Goal: Information Seeking & Learning: Learn about a topic

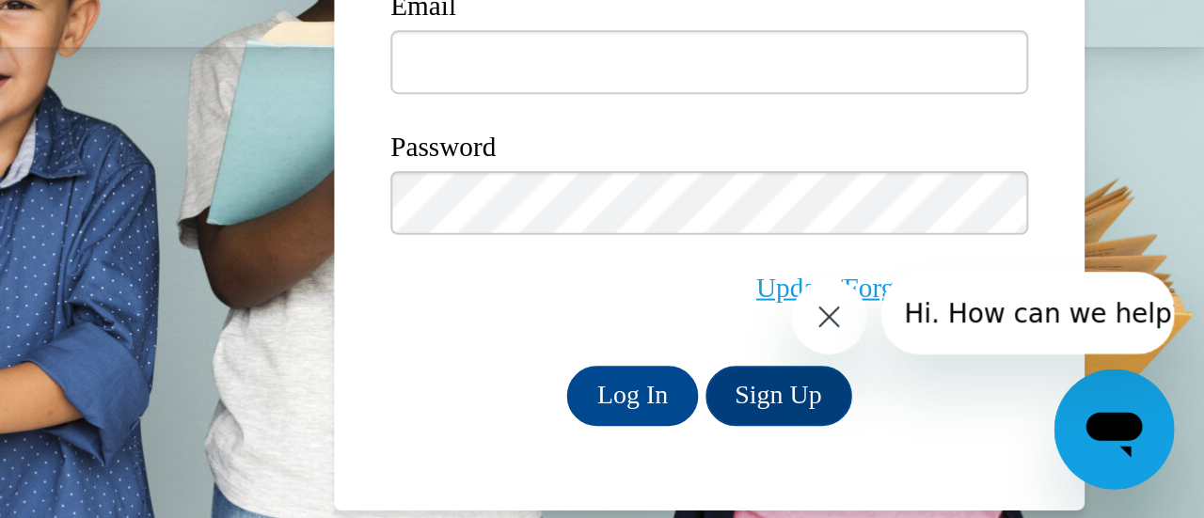
click at [812, 297] on icon "Close message from company" at bounding box center [809, 298] width 15 height 15
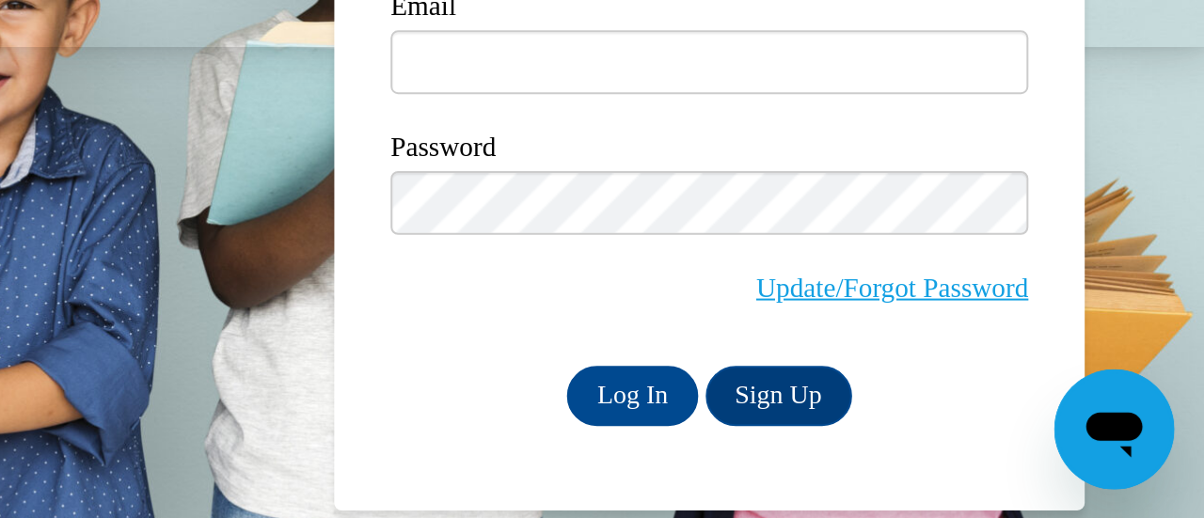
click at [1018, 416] on span "Update/Forgot Password" at bounding box center [956, 382] width 320 height 78
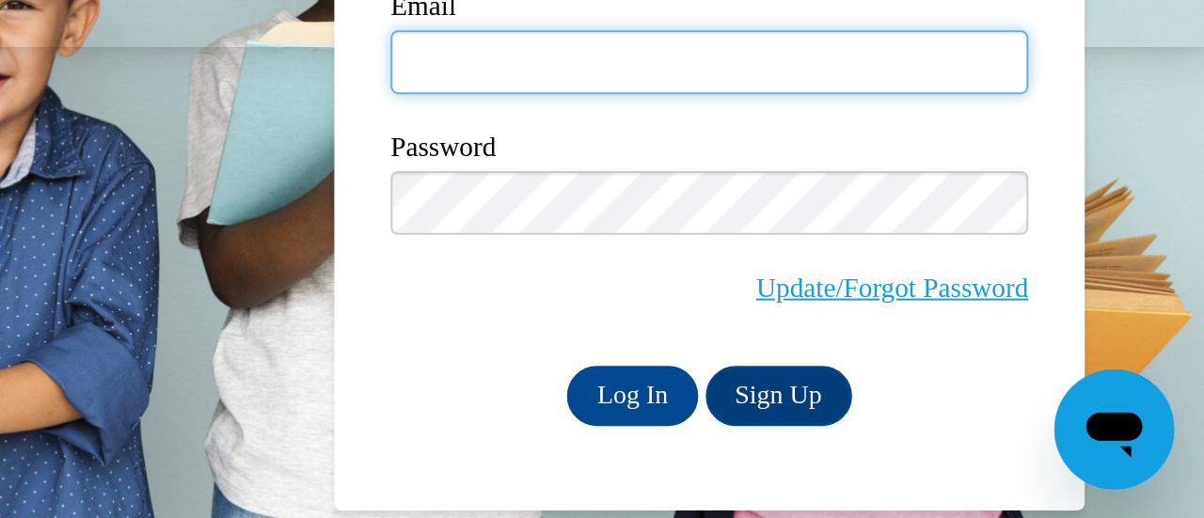
click at [878, 286] on input "Email" at bounding box center [956, 289] width 320 height 32
type input "[PERSON_NAME][EMAIL_ADDRESS][PERSON_NAME][DOMAIN_NAME]"
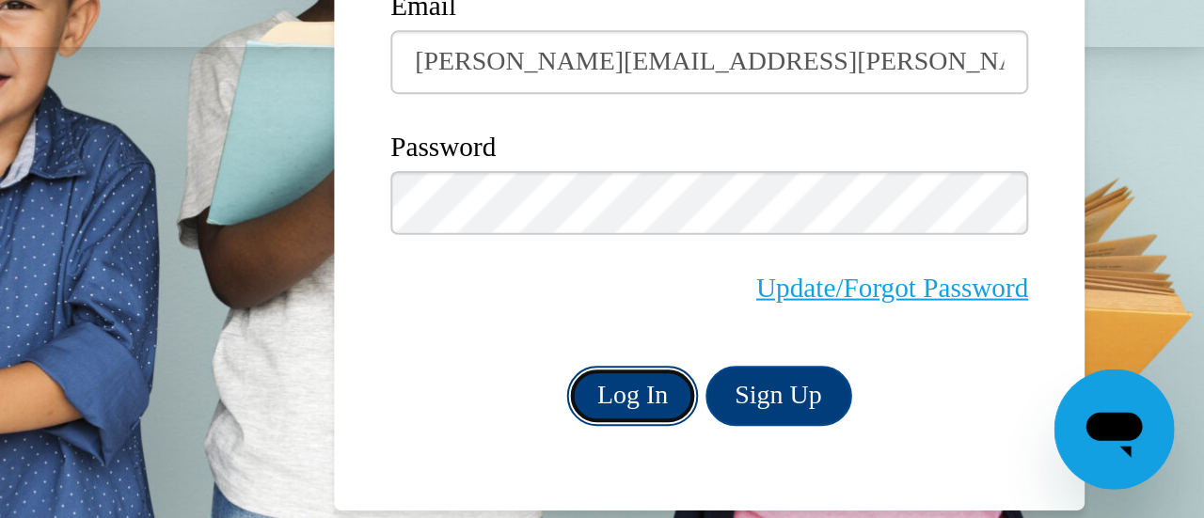
click at [910, 463] on input "Log In" at bounding box center [917, 456] width 66 height 30
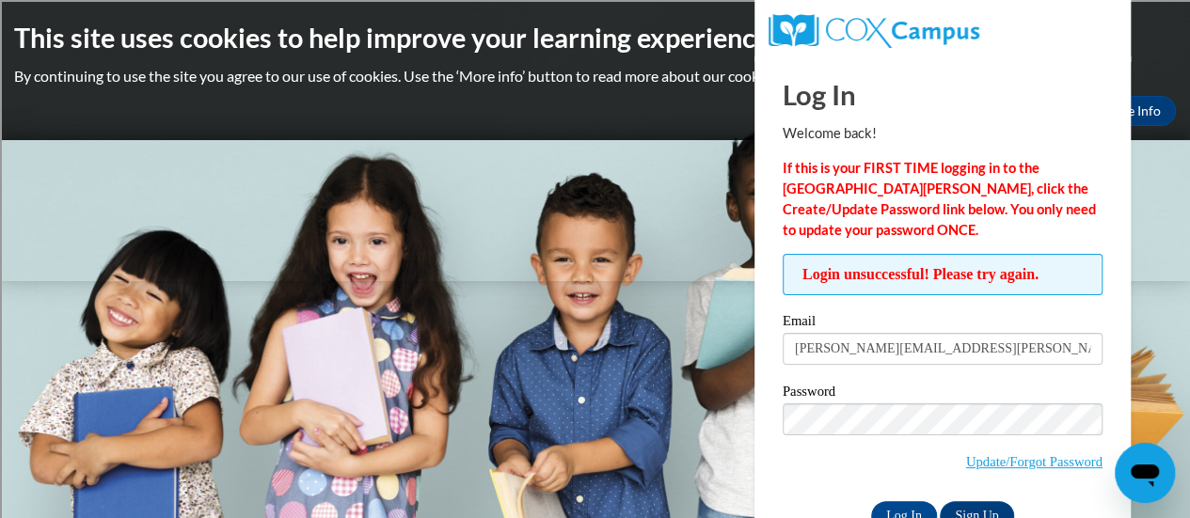
scroll to position [53, 0]
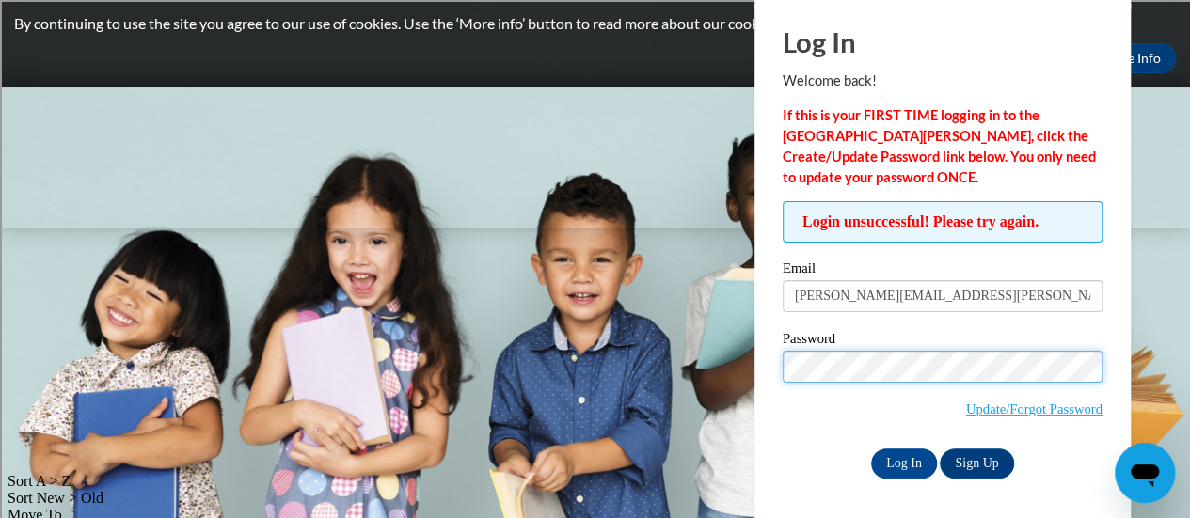
click at [336, 458] on body "This site uses cookies to help improve your learning experience. By continuing …" at bounding box center [595, 206] width 1190 height 518
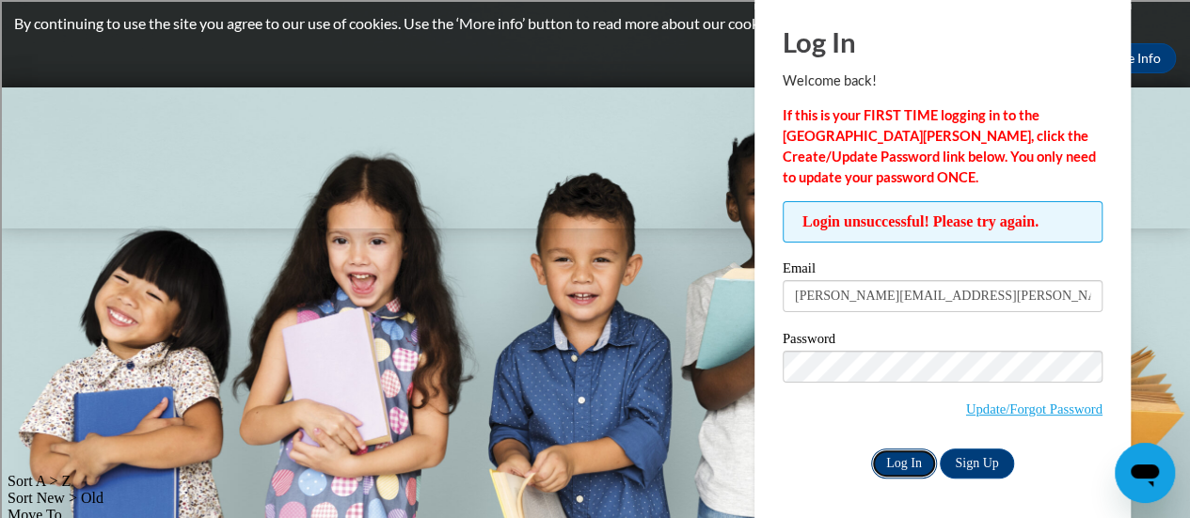
click at [907, 467] on input "Log In" at bounding box center [904, 464] width 66 height 30
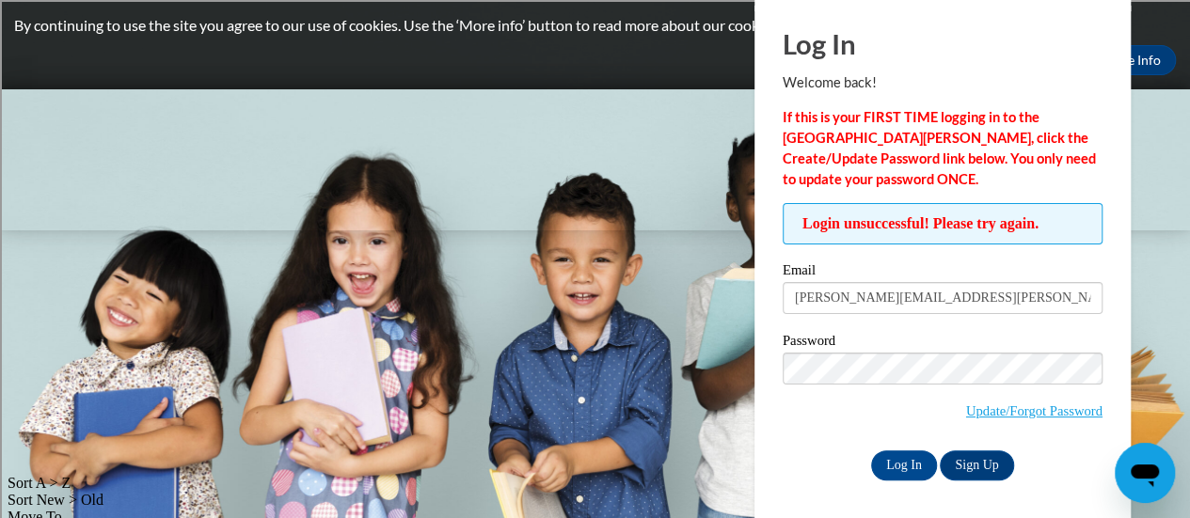
scroll to position [53, 0]
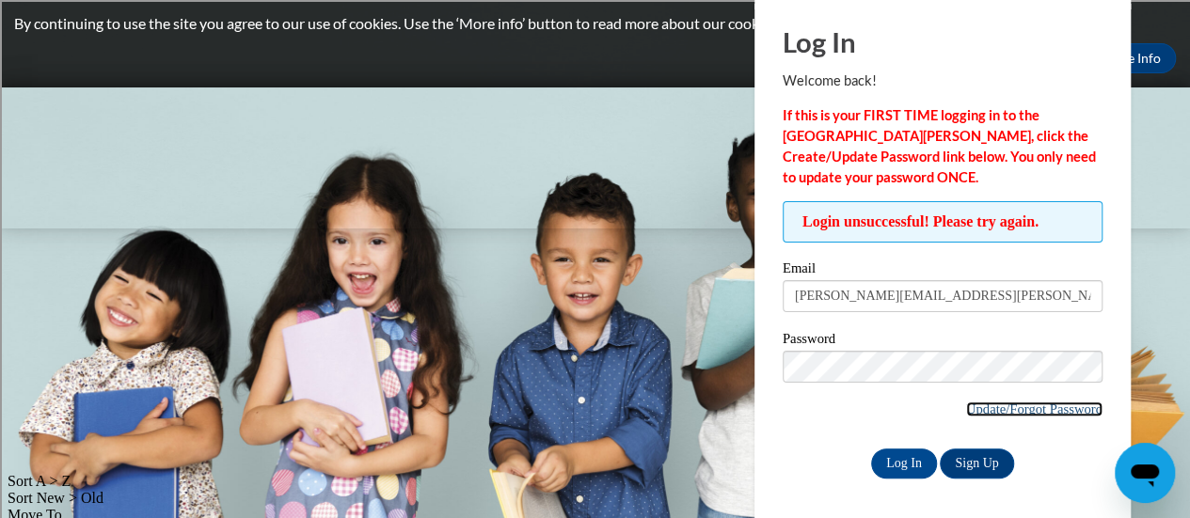
click at [1012, 402] on link "Update/Forgot Password" at bounding box center [1034, 409] width 136 height 15
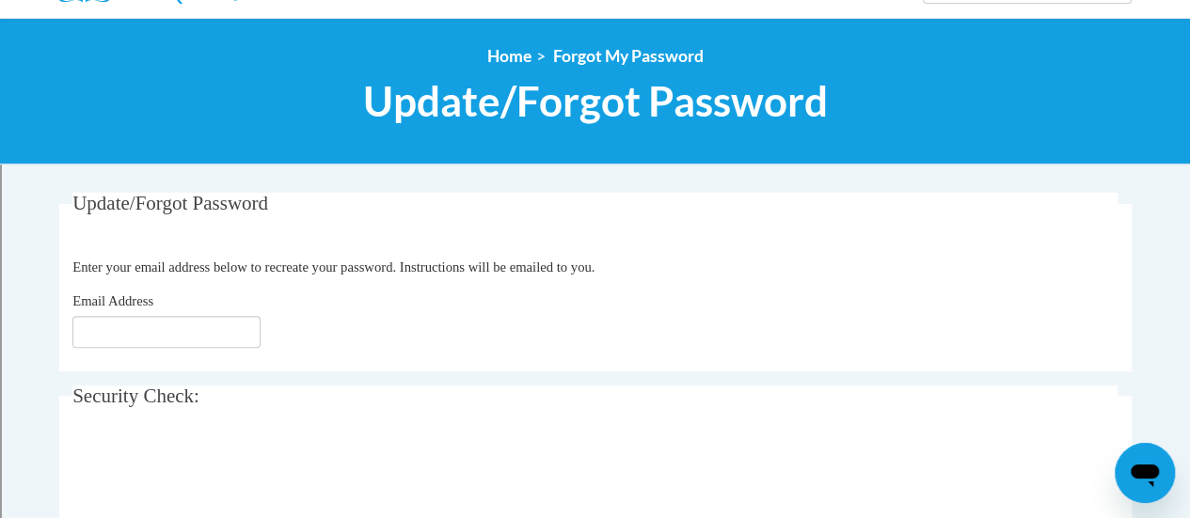
scroll to position [183, 0]
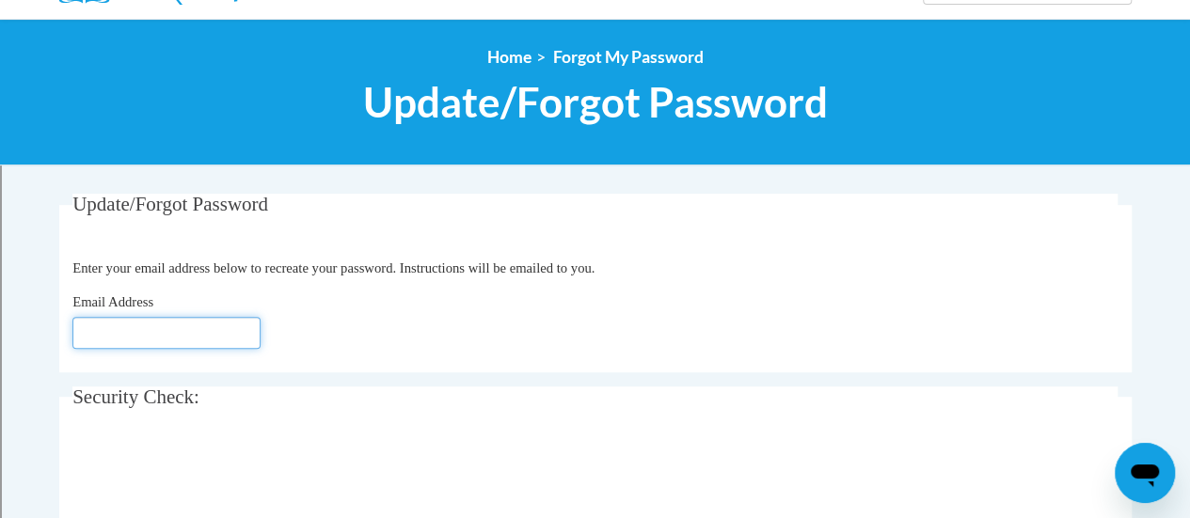
click at [192, 321] on input "Email Address" at bounding box center [166, 333] width 188 height 32
type input "[PERSON_NAME][EMAIL_ADDRESS][PERSON_NAME][DOMAIN_NAME]"
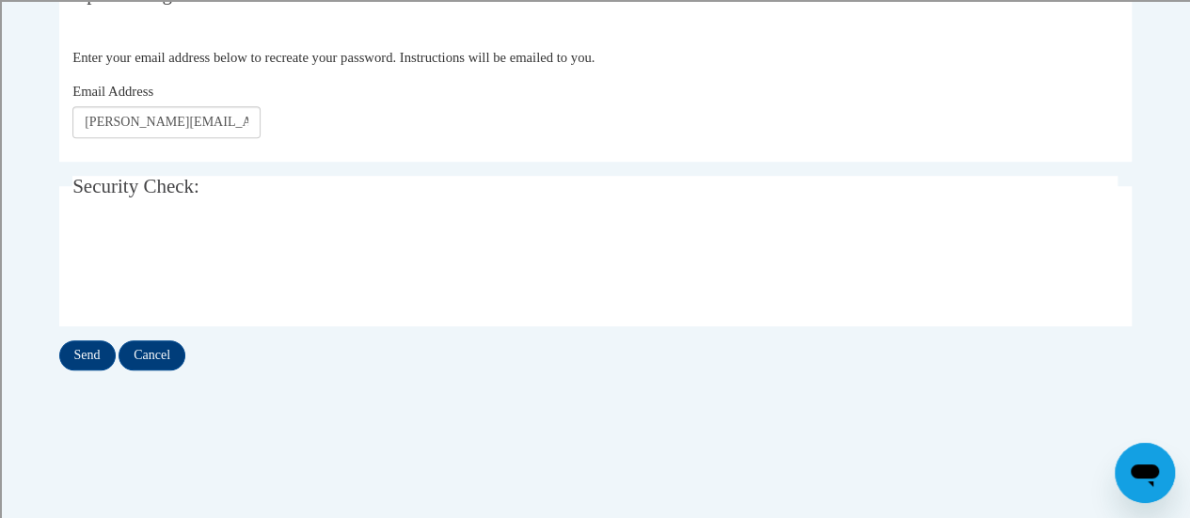
scroll to position [398, 0]
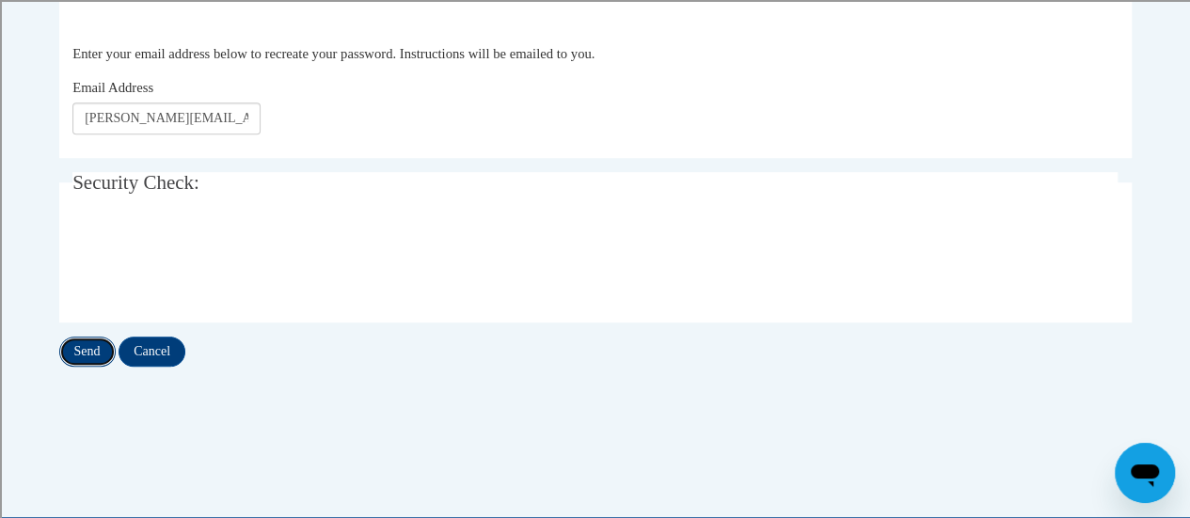
click at [69, 346] on input "Send" at bounding box center [87, 352] width 56 height 30
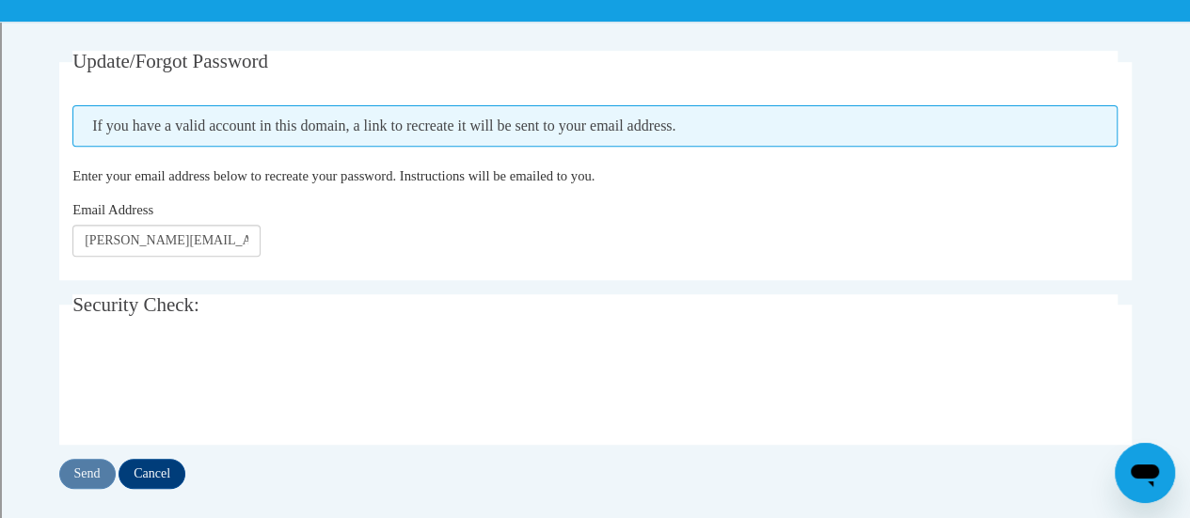
scroll to position [324, 0]
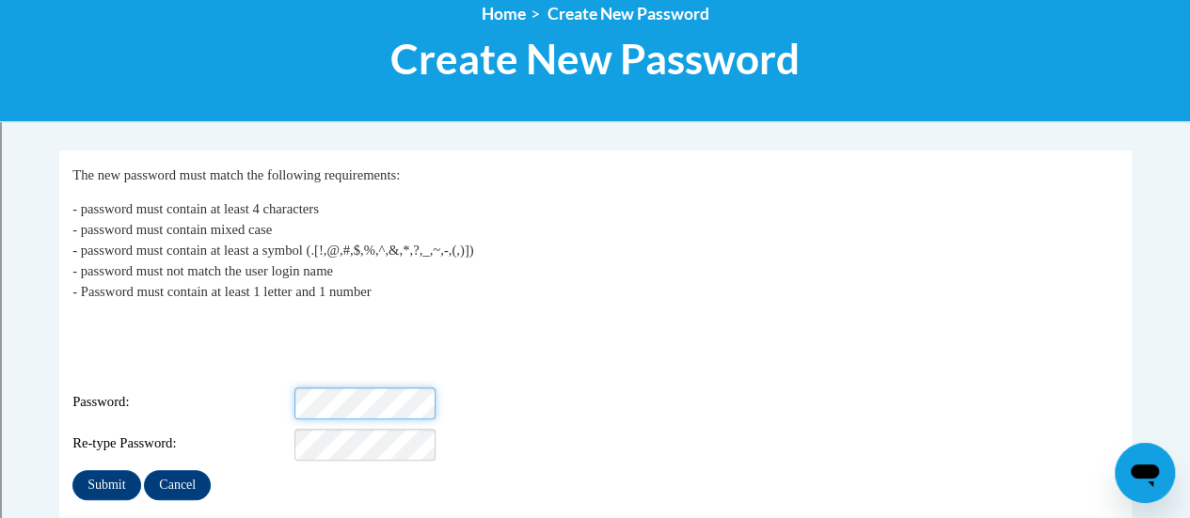
scroll to position [226, 0]
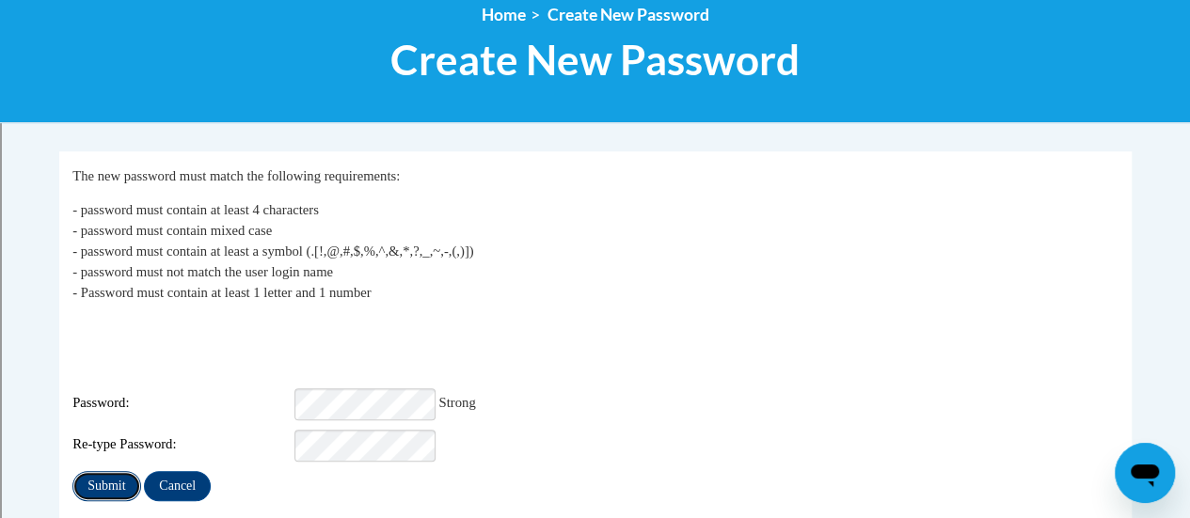
click at [105, 471] on input "Submit" at bounding box center [106, 486] width 68 height 30
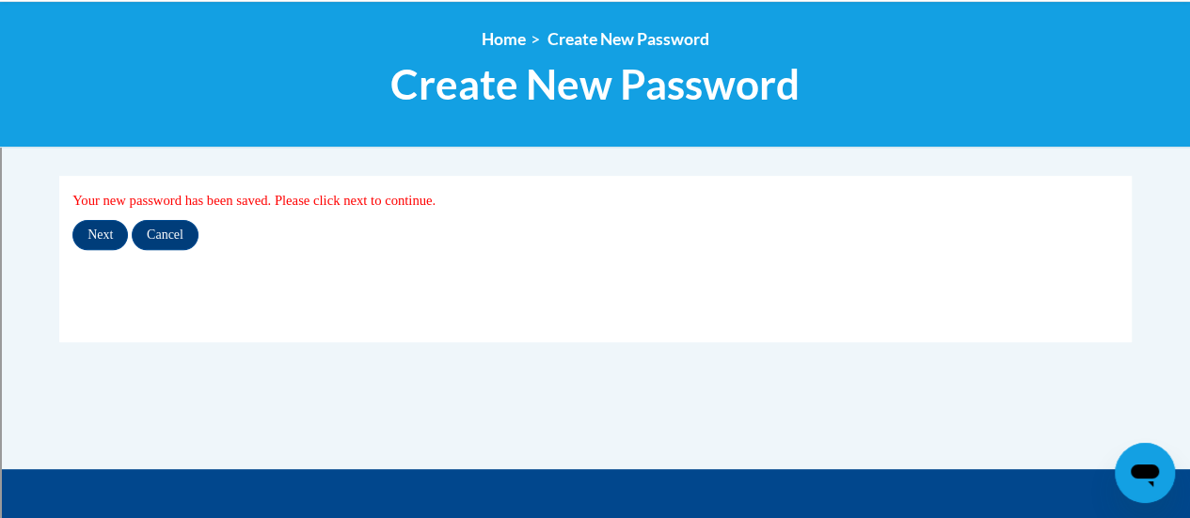
scroll to position [199, 0]
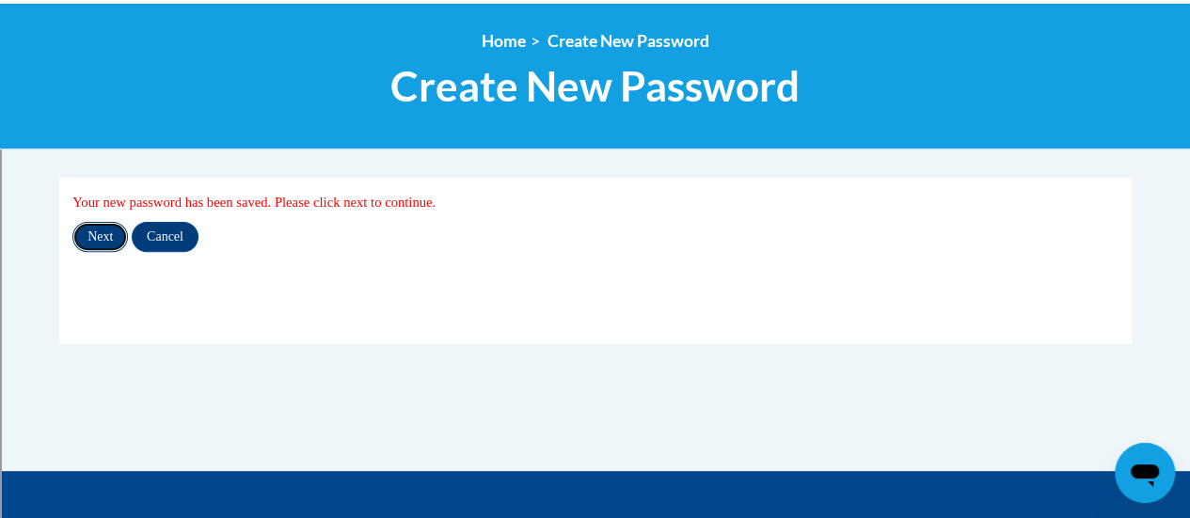
click at [103, 244] on input "Next" at bounding box center [99, 237] width 55 height 30
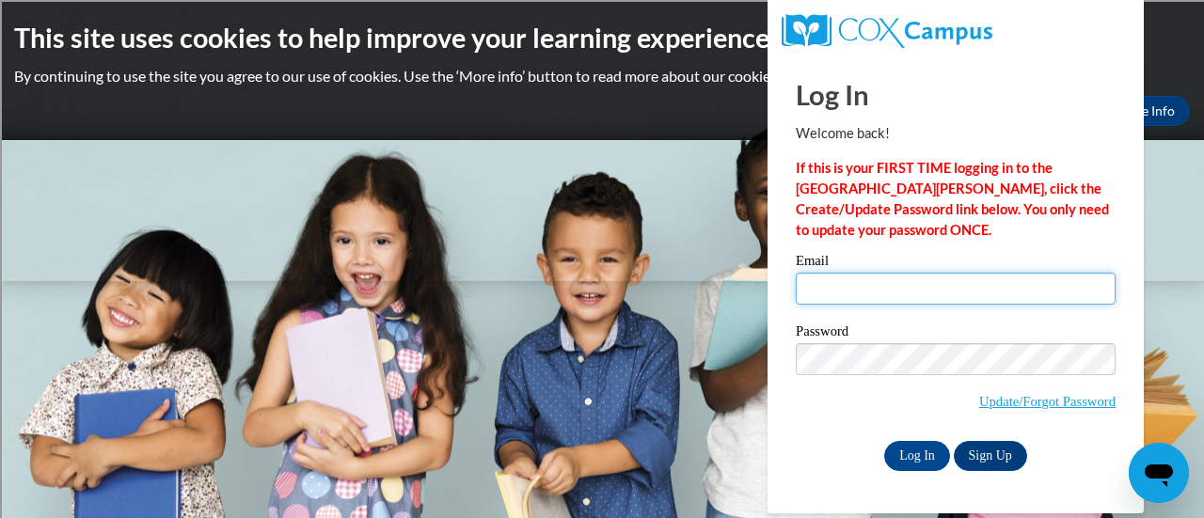
click at [970, 294] on input "Email" at bounding box center [956, 289] width 320 height 32
type input "[PERSON_NAME][EMAIL_ADDRESS][PERSON_NAME][DOMAIN_NAME]"
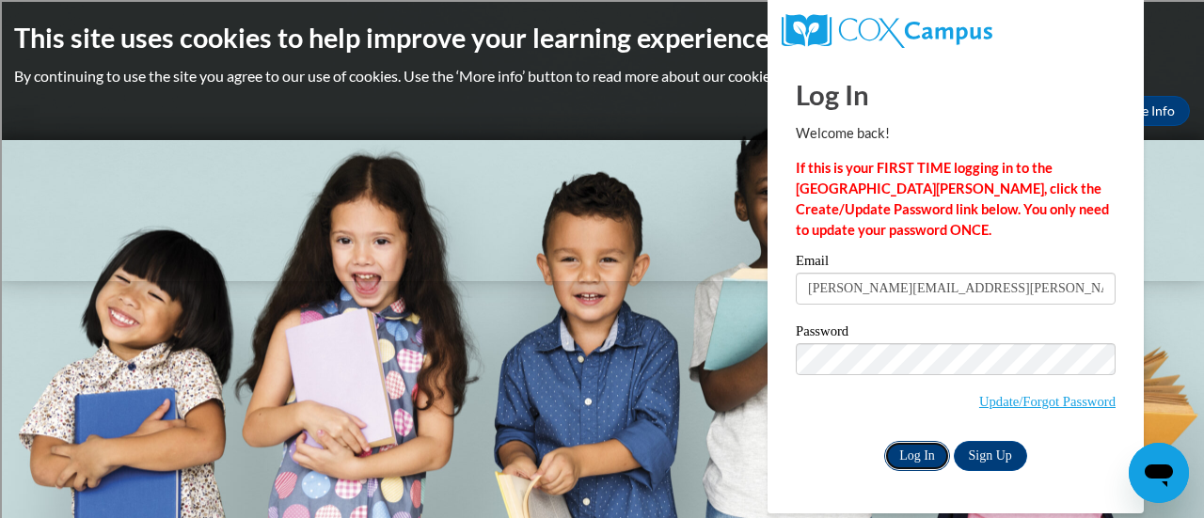
click at [937, 466] on input "Log In" at bounding box center [917, 456] width 66 height 30
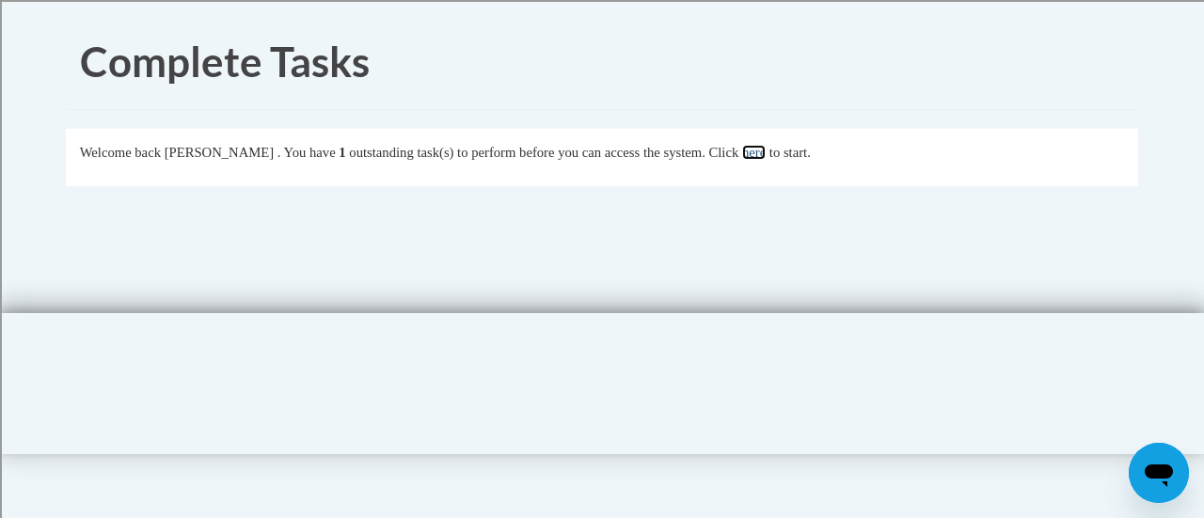
click at [766, 150] on link "here" at bounding box center [754, 152] width 24 height 15
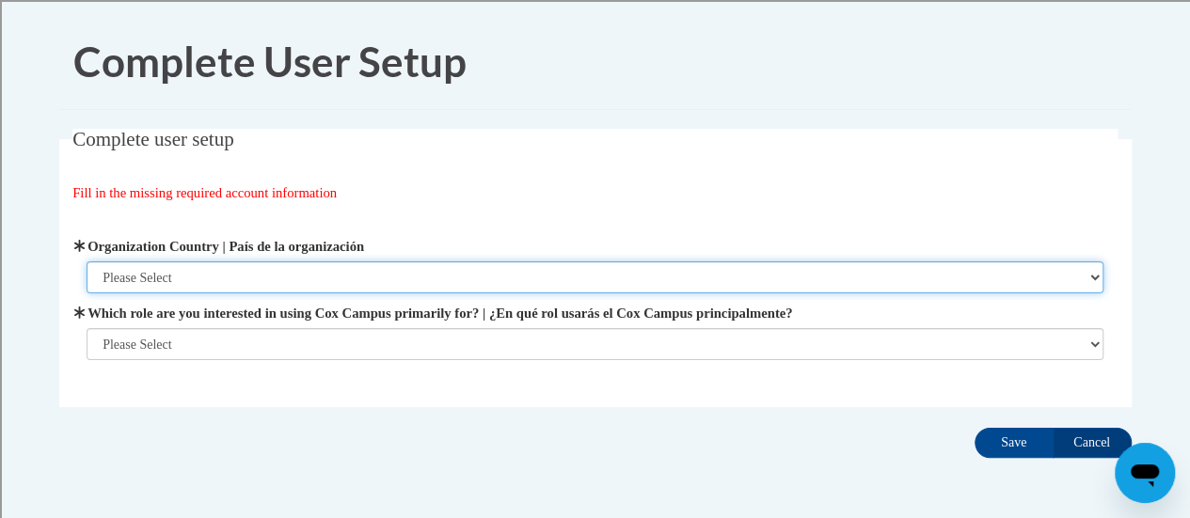
click at [1093, 276] on select "Please Select United States | Estados Unidos Outside of the United States | Fue…" at bounding box center [595, 277] width 1017 height 32
select select "ad49bcad-a171-4b2e-b99c-48b446064914"
click at [87, 261] on select "Please Select United States | Estados Unidos Outside of the United States | Fue…" at bounding box center [595, 277] width 1017 height 32
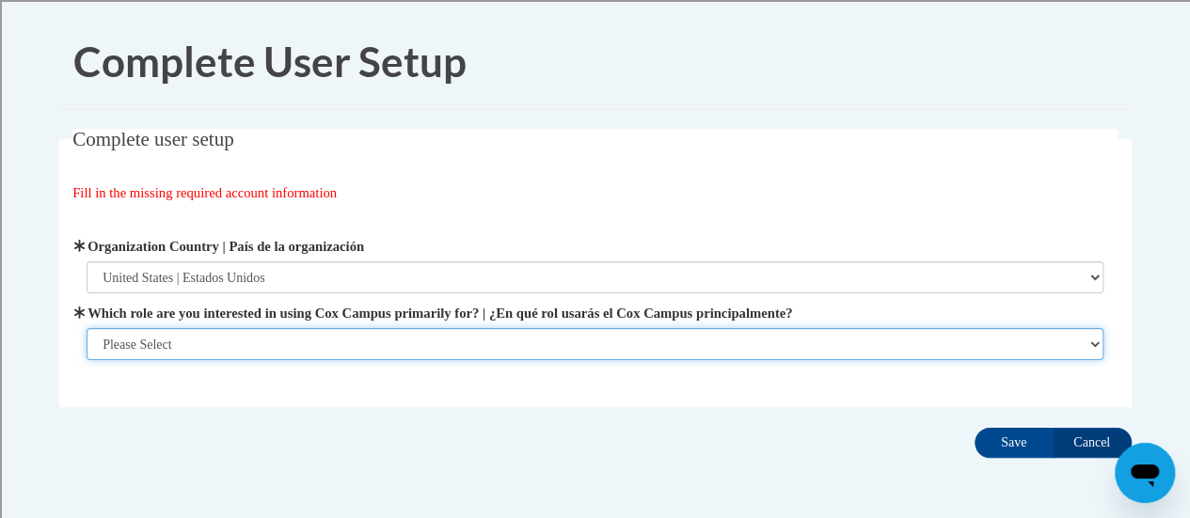
click at [1095, 343] on select "Please Select College/University | Colegio/Universidad Community/Nonprofit Part…" at bounding box center [595, 344] width 1017 height 32
select select "fbf2d438-af2f-41f8-98f1-81c410e29de3"
click at [87, 360] on select "Please Select College/University | Colegio/Universidad Community/Nonprofit Part…" at bounding box center [595, 344] width 1017 height 32
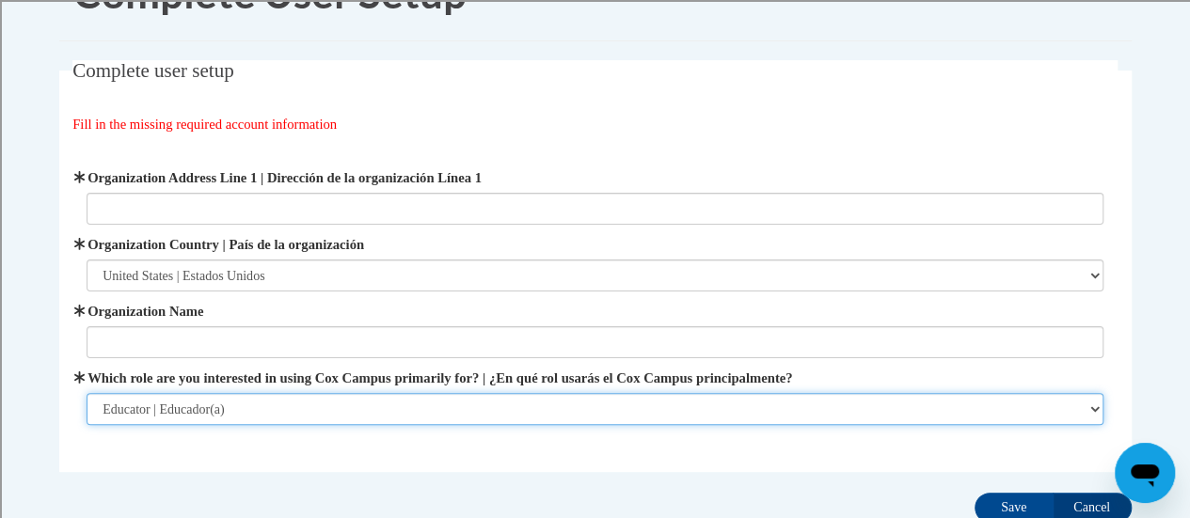
scroll to position [70, 0]
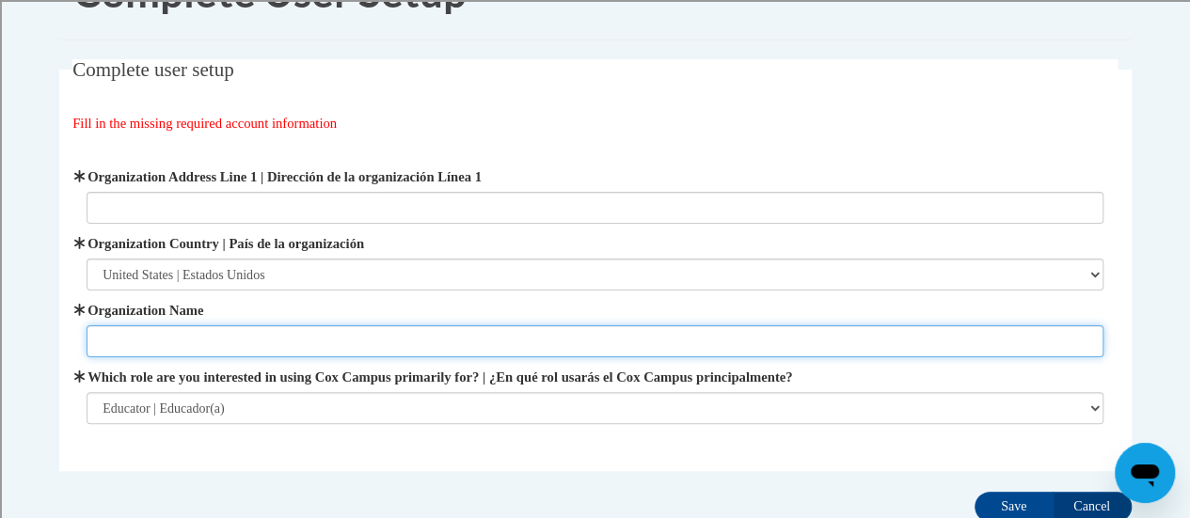
click at [474, 337] on input "Organization Name" at bounding box center [595, 341] width 1017 height 32
click at [203, 344] on input "Racine Unified Shool District" at bounding box center [595, 341] width 1017 height 32
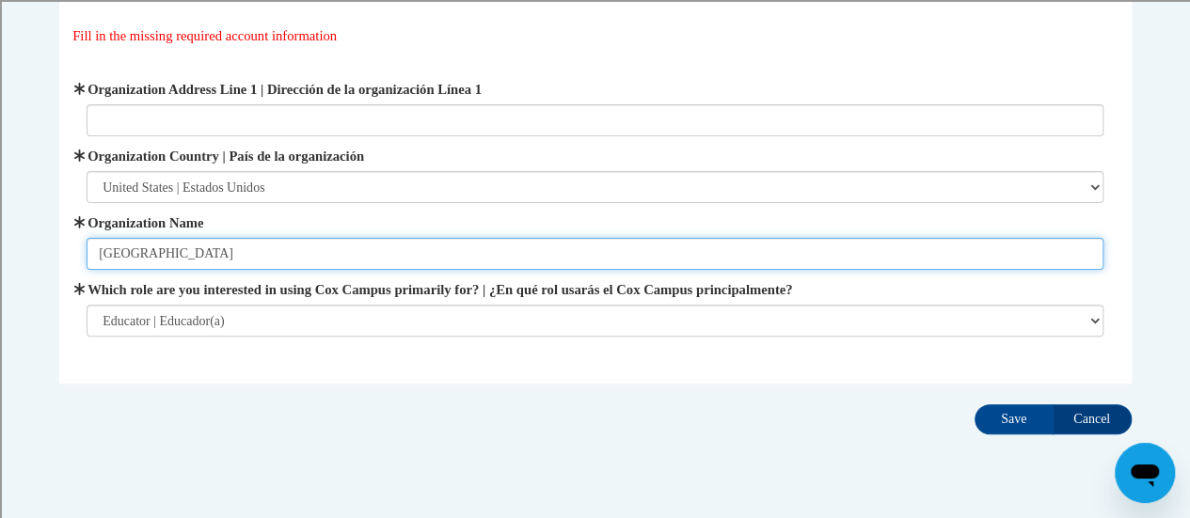
scroll to position [204, 0]
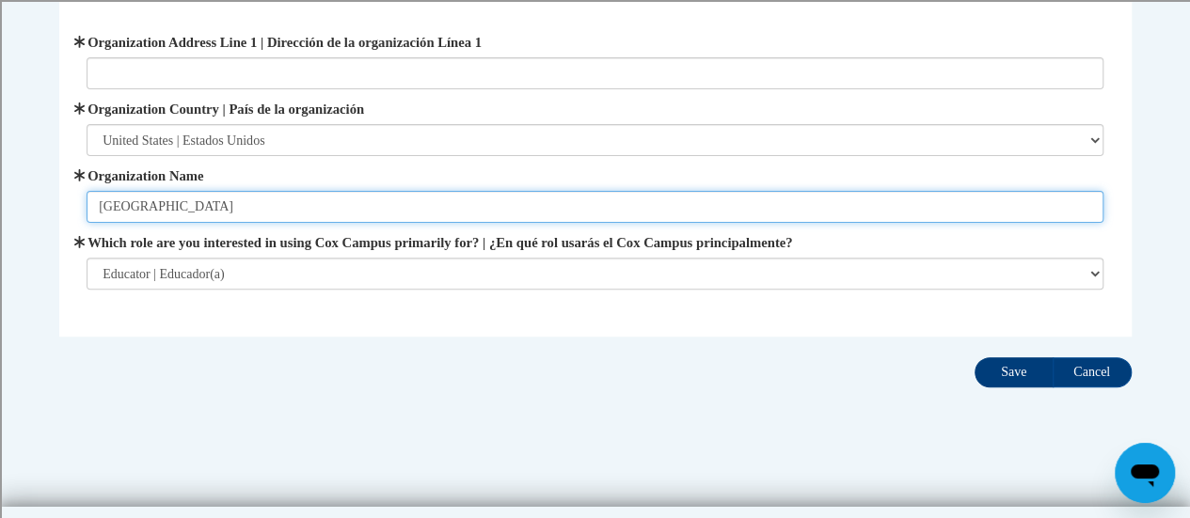
type input "Racine Unified School District"
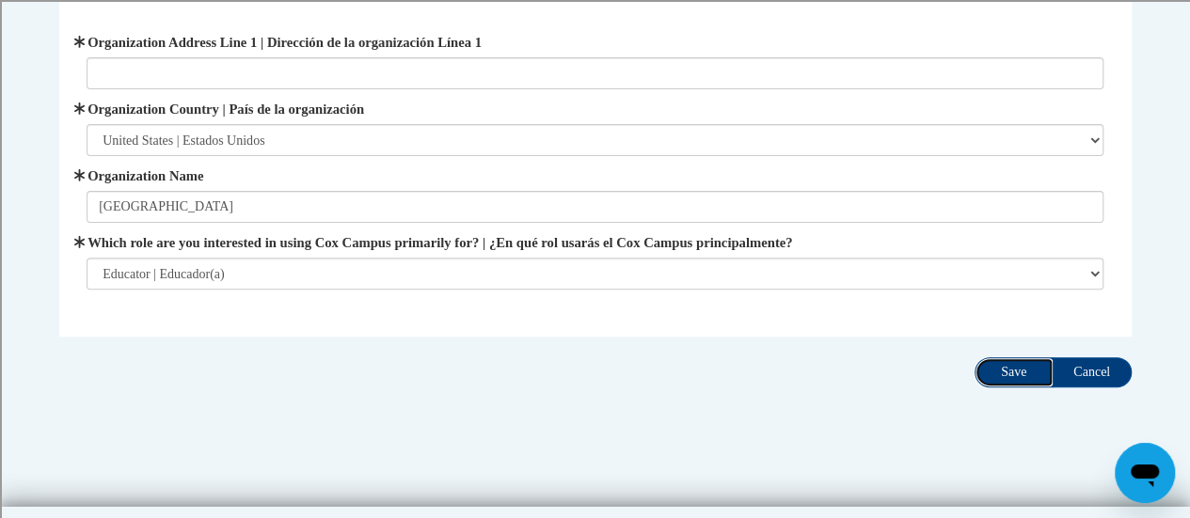
click at [1013, 377] on input "Save" at bounding box center [1013, 372] width 79 height 30
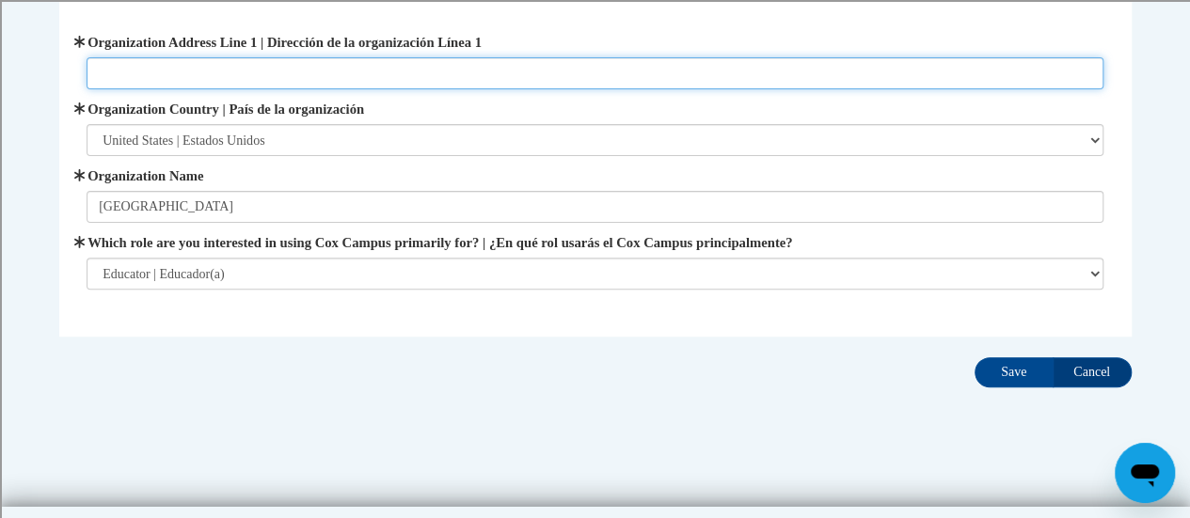
click at [172, 72] on input "Organization Address Line 1 | Dirección de la organización Línea 1" at bounding box center [595, 73] width 1017 height 32
paste input "3109 Mt. Pleasant St. Racine, WI 53404"
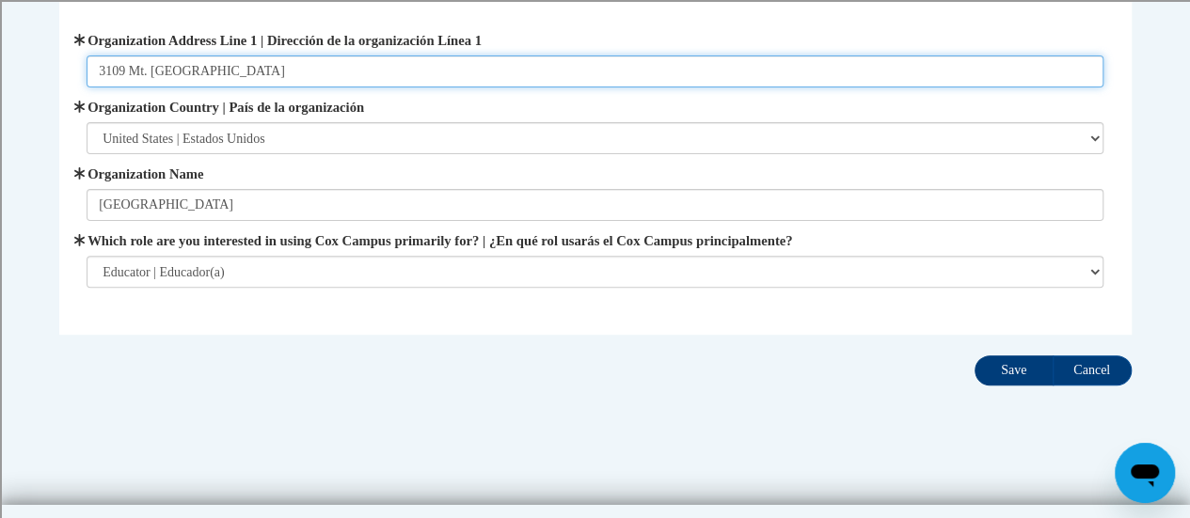
type input "3109 Mt. Pleasant St. Racine, WI 53404"
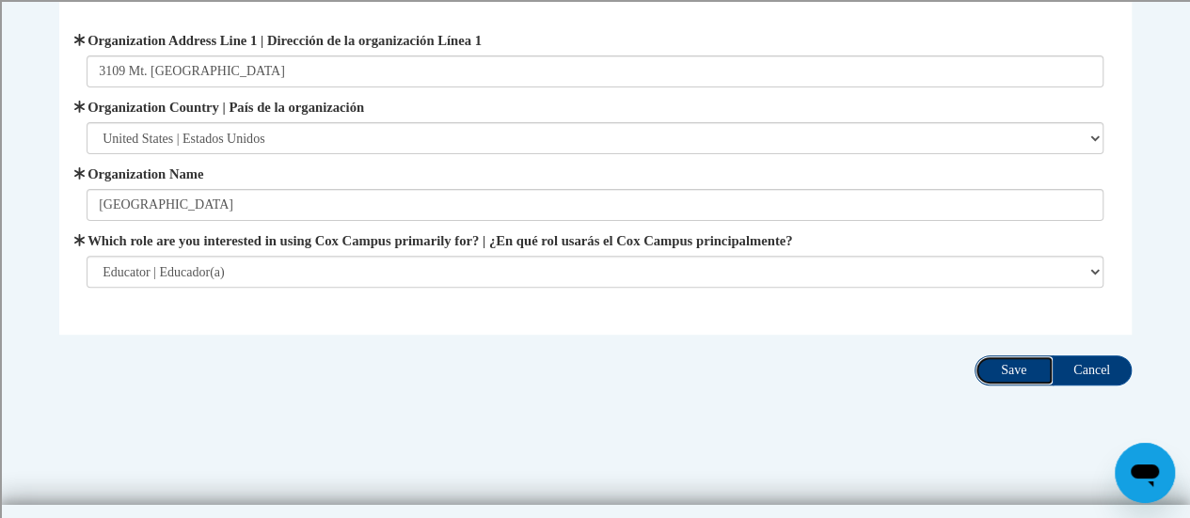
click at [1020, 368] on input "Save" at bounding box center [1013, 371] width 79 height 30
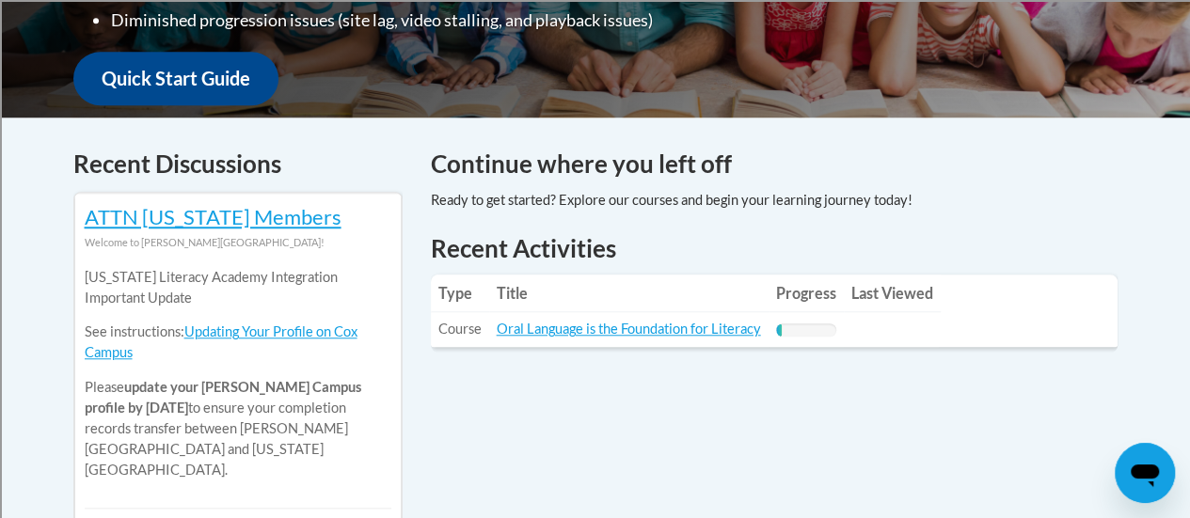
scroll to position [685, 0]
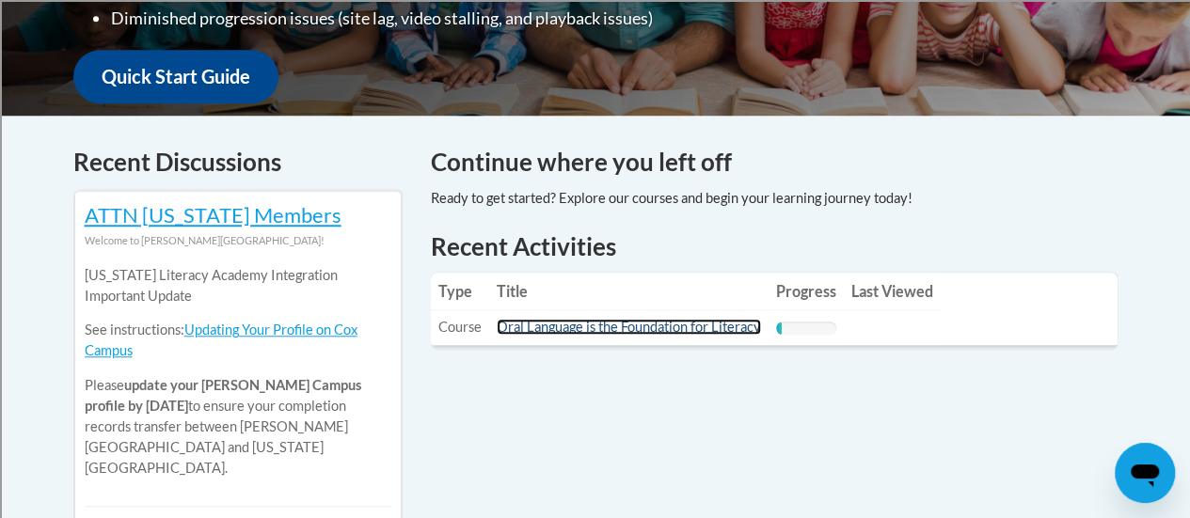
click at [603, 323] on link "Oral Language is the Foundation for Literacy" at bounding box center [629, 327] width 264 height 16
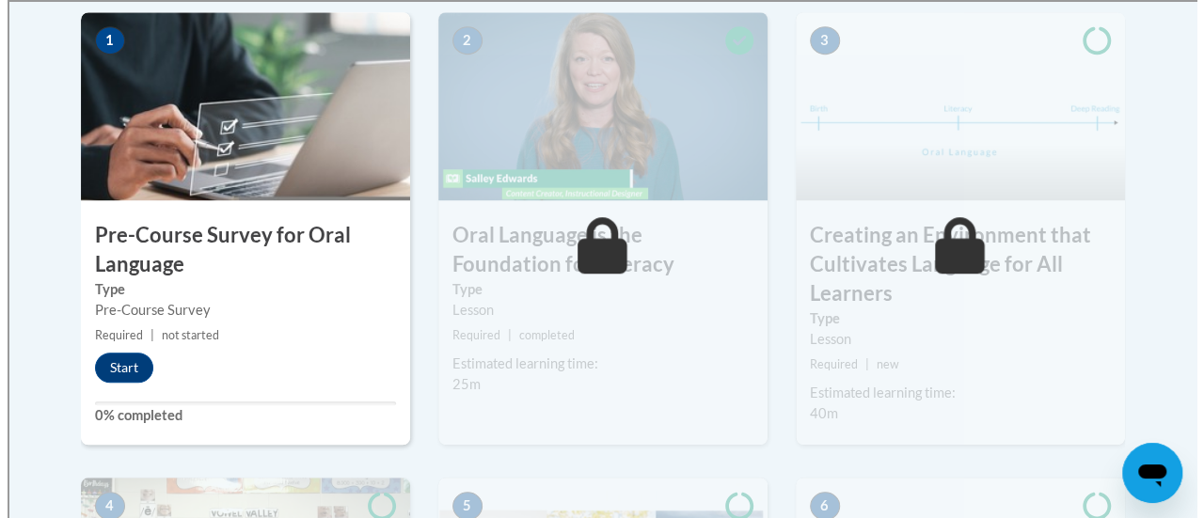
scroll to position [683, 0]
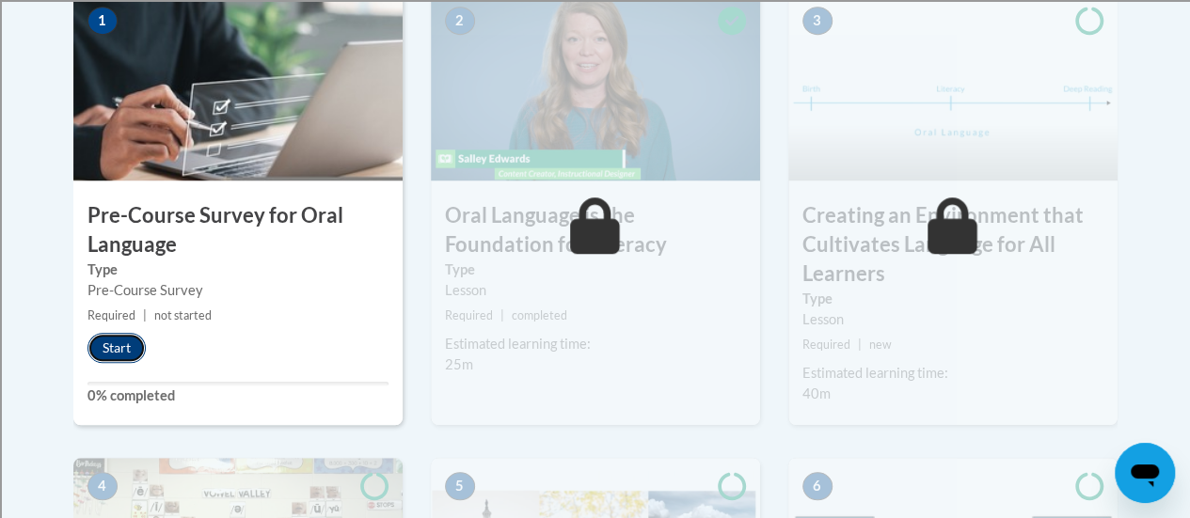
click at [119, 349] on button "Start" at bounding box center [116, 348] width 58 height 30
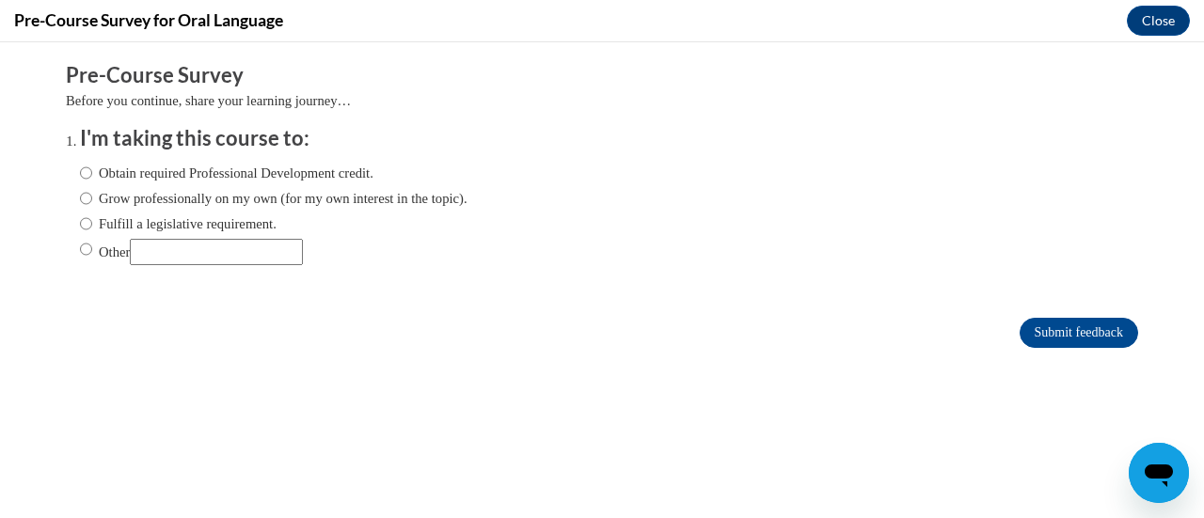
scroll to position [0, 0]
click at [80, 170] on input "Obtain required Professional Development credit." at bounding box center [86, 173] width 12 height 21
radio input "true"
click at [1068, 334] on input "Submit feedback" at bounding box center [1079, 333] width 119 height 30
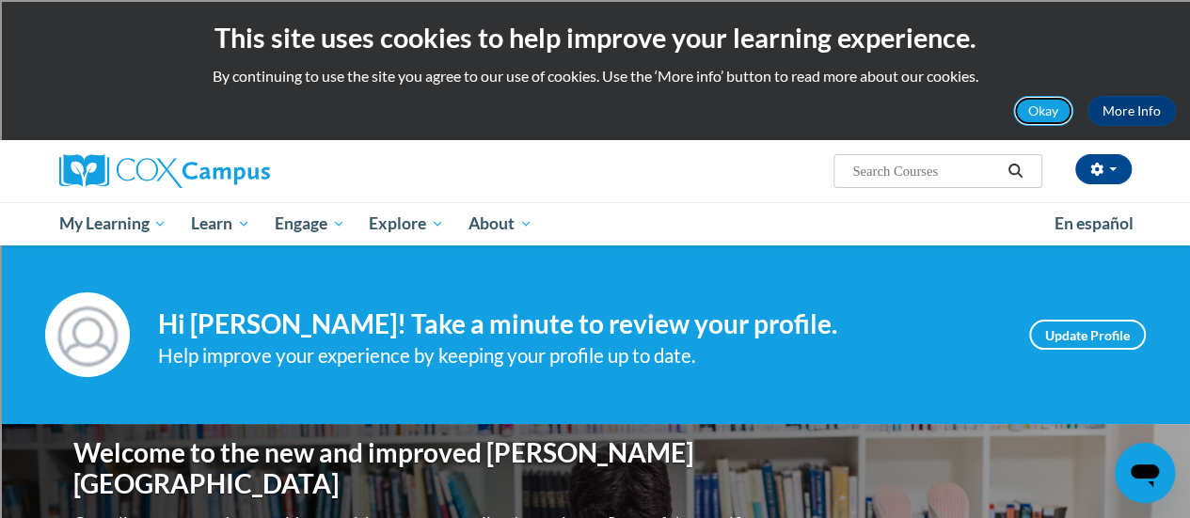
click at [1056, 119] on button "Okay" at bounding box center [1043, 111] width 60 height 30
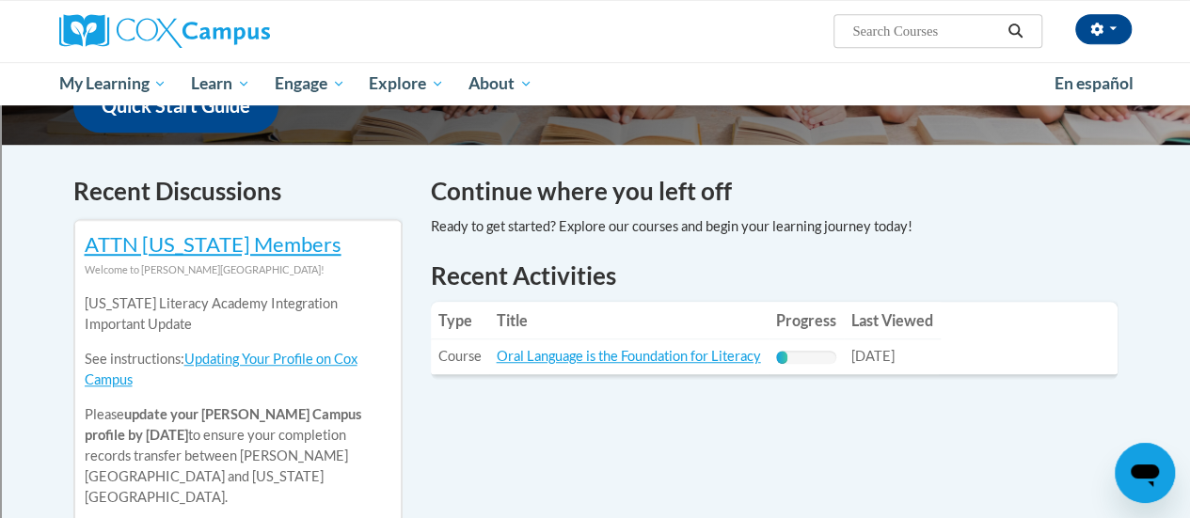
scroll to position [539, 0]
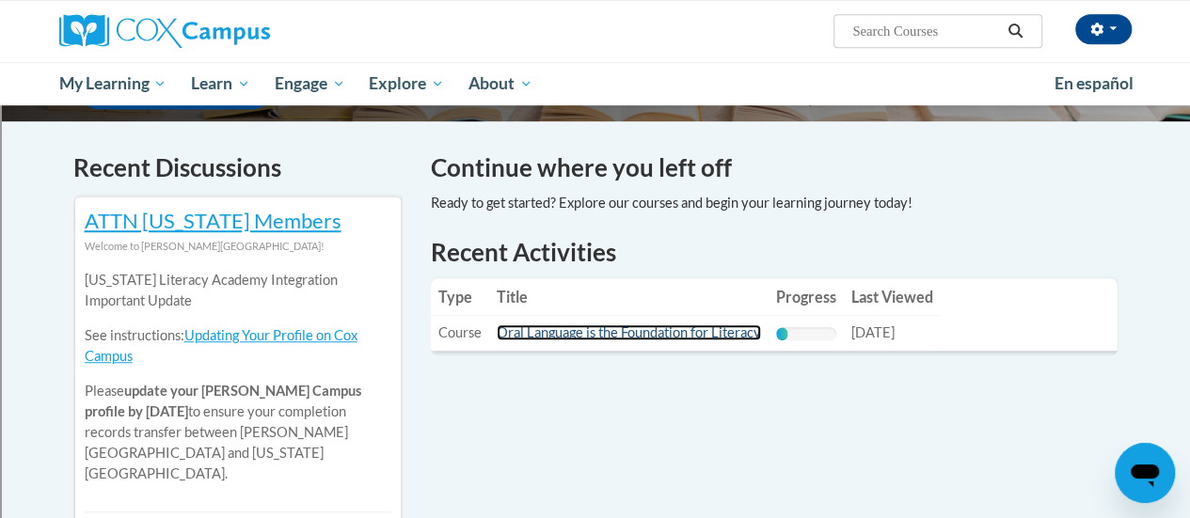
click at [676, 334] on link "Oral Language is the Foundation for Literacy" at bounding box center [629, 332] width 264 height 16
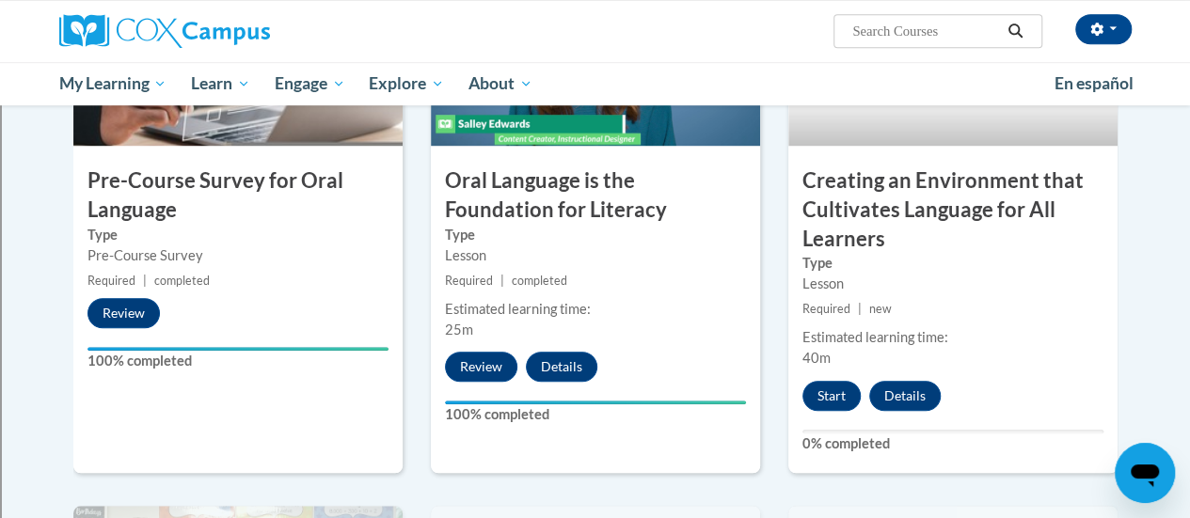
scroll to position [604, 0]
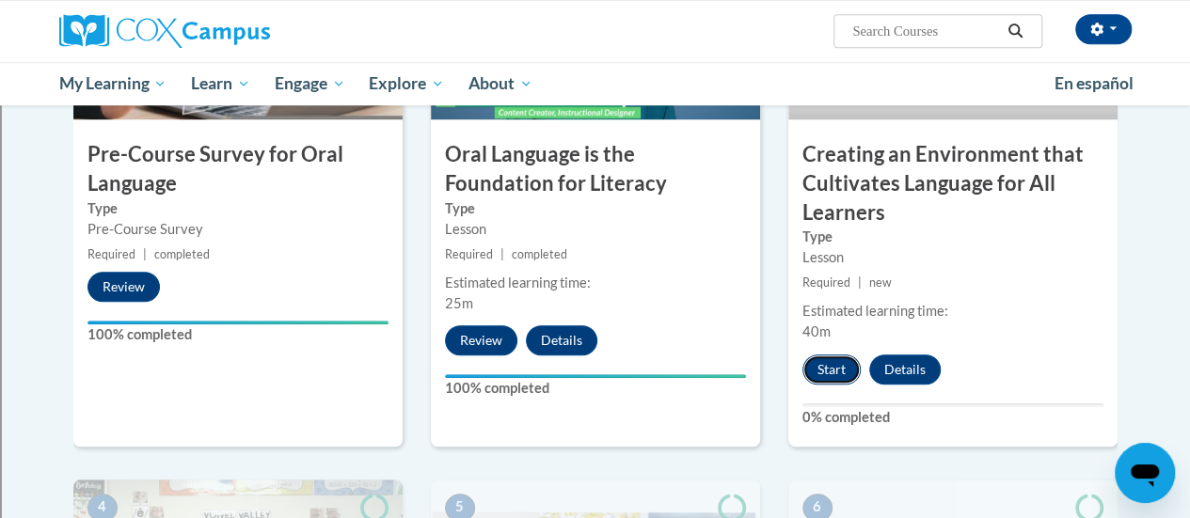
click at [830, 375] on button "Start" at bounding box center [831, 370] width 58 height 30
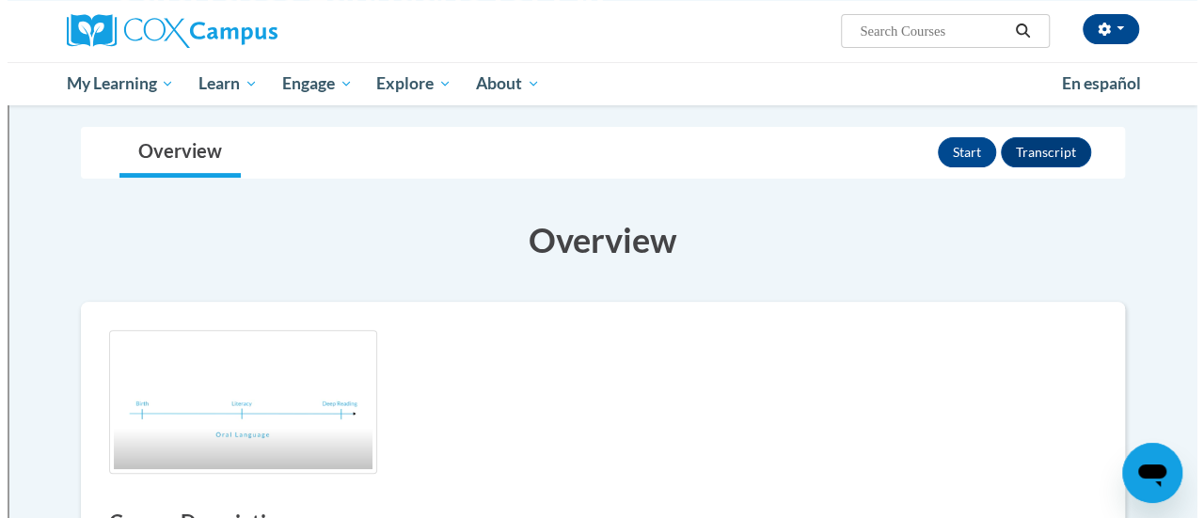
scroll to position [254, 0]
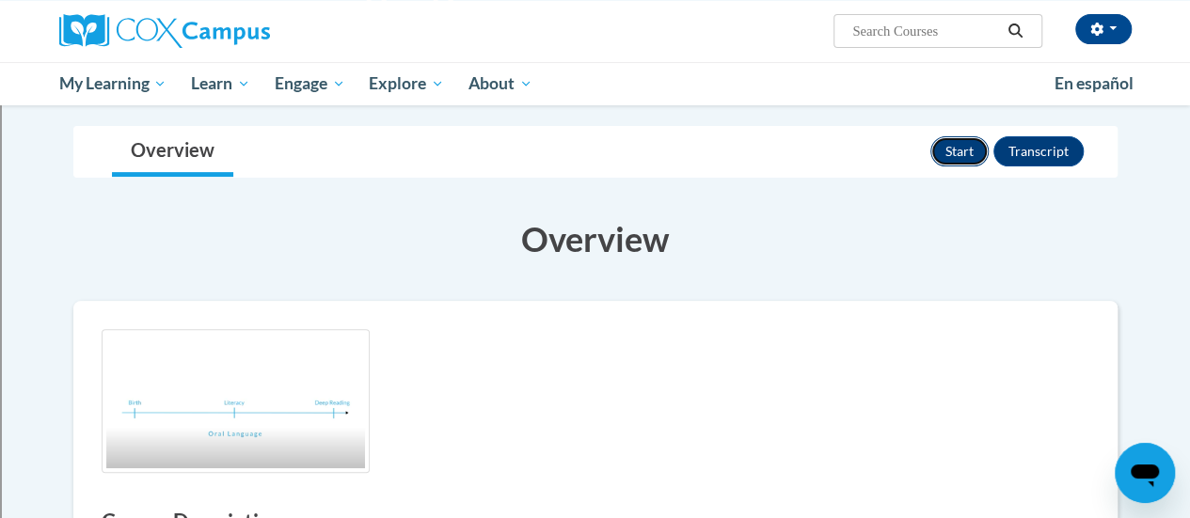
click at [948, 153] on button "Start" at bounding box center [959, 151] width 58 height 30
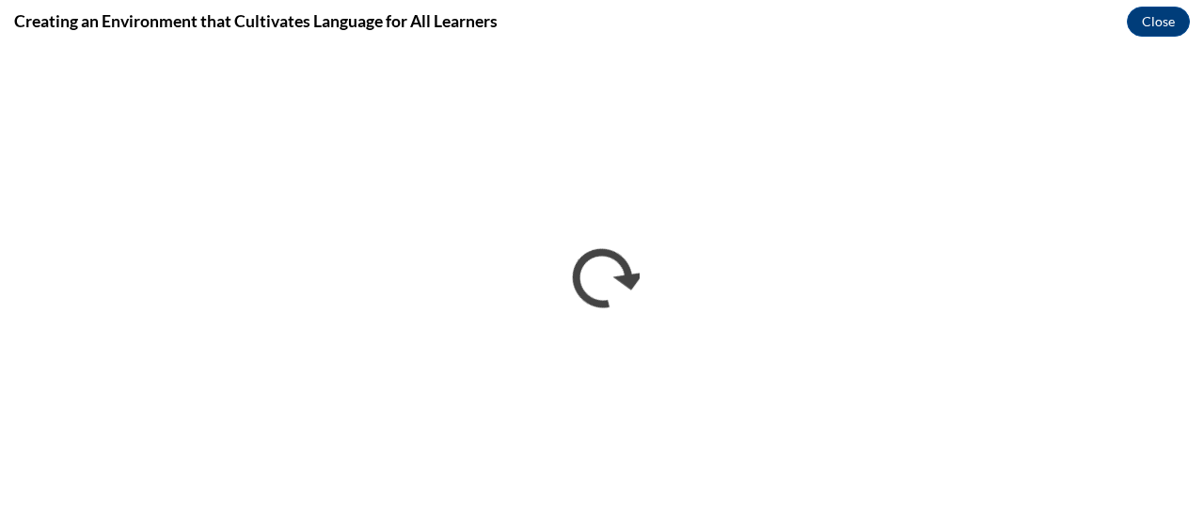
scroll to position [0, 0]
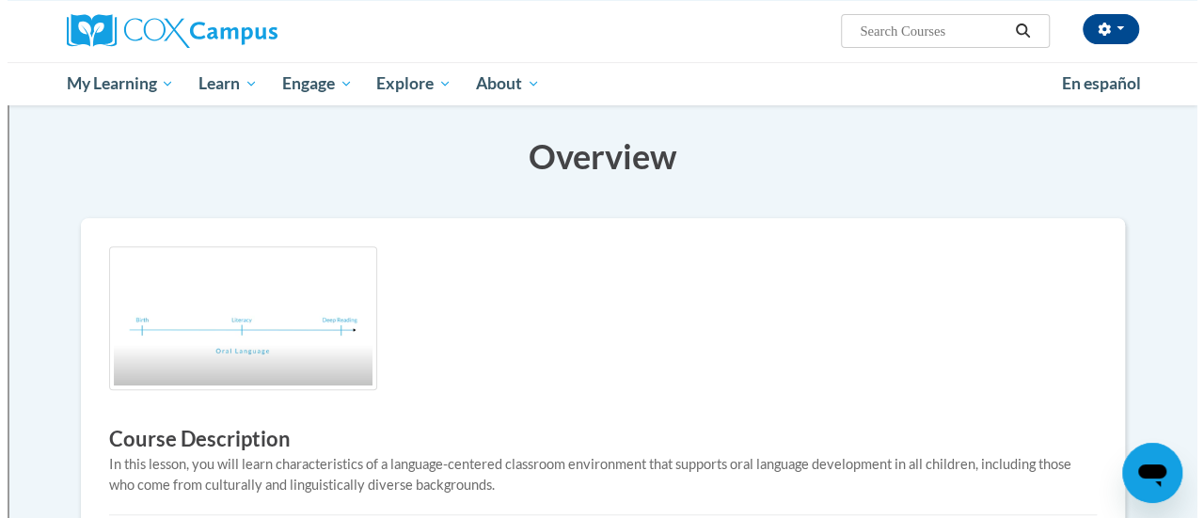
scroll to position [254, 0]
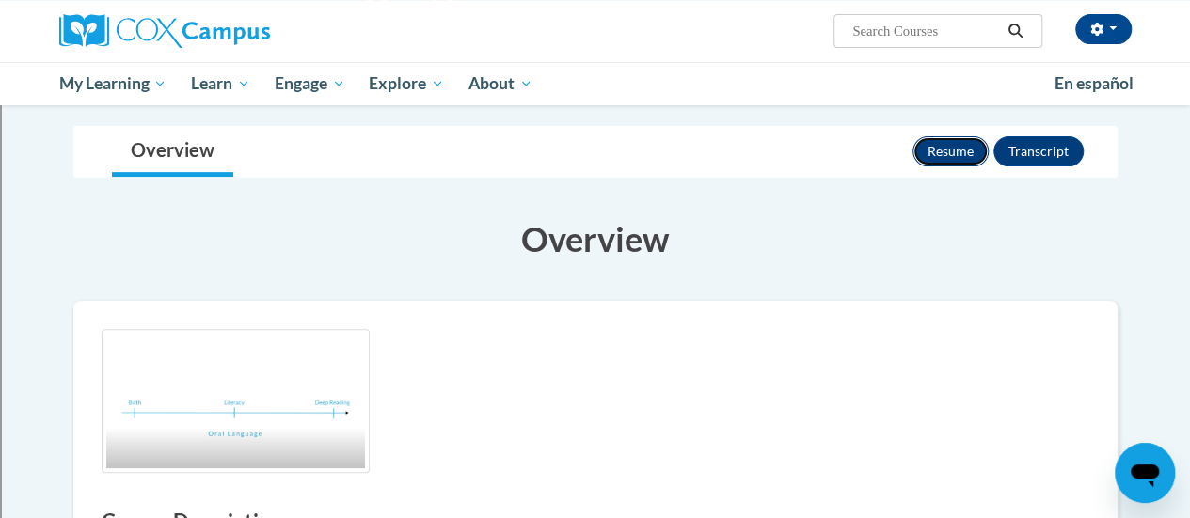
click at [961, 153] on button "Resume" at bounding box center [950, 151] width 76 height 30
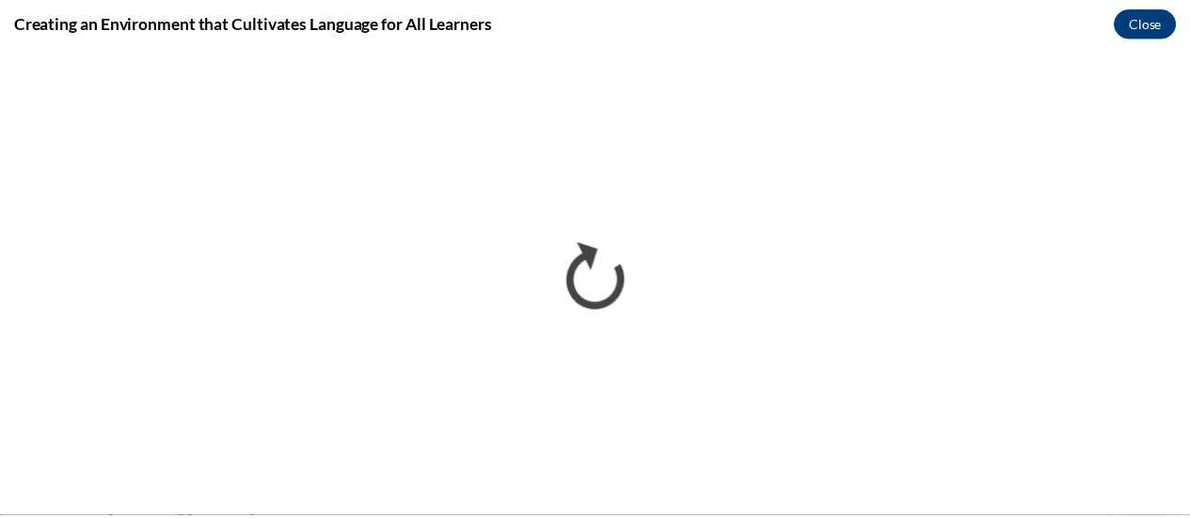
scroll to position [0, 0]
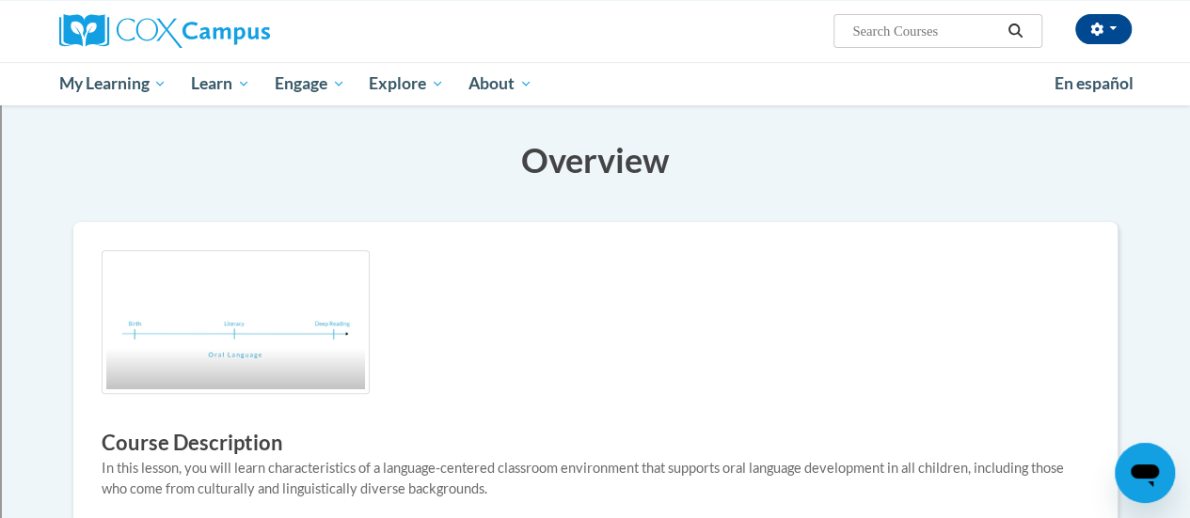
scroll to position [331, 0]
click at [258, 340] on img at bounding box center [236, 324] width 268 height 144
click at [303, 320] on img at bounding box center [236, 324] width 268 height 144
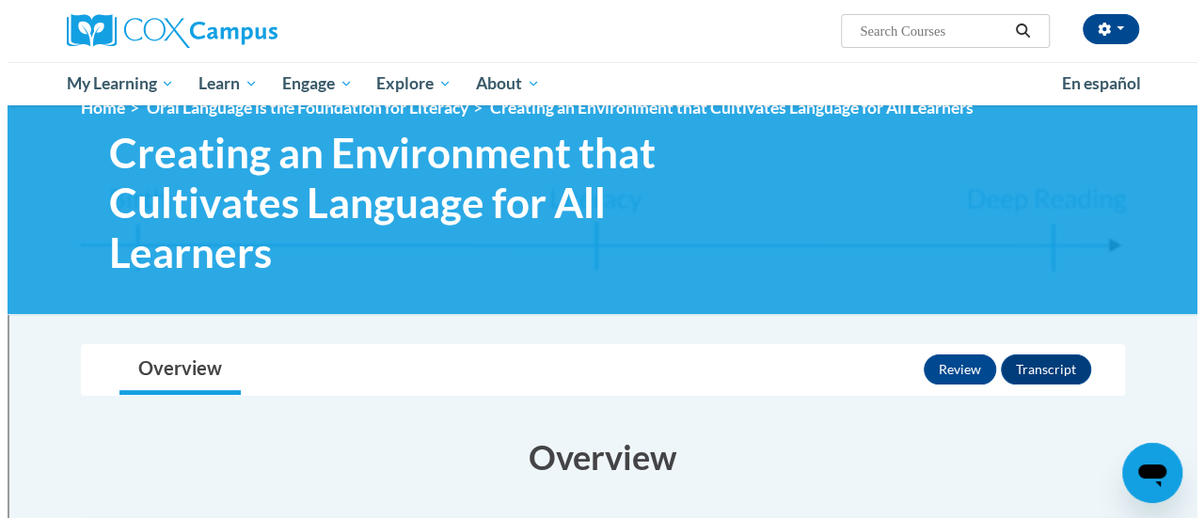
scroll to position [0, 0]
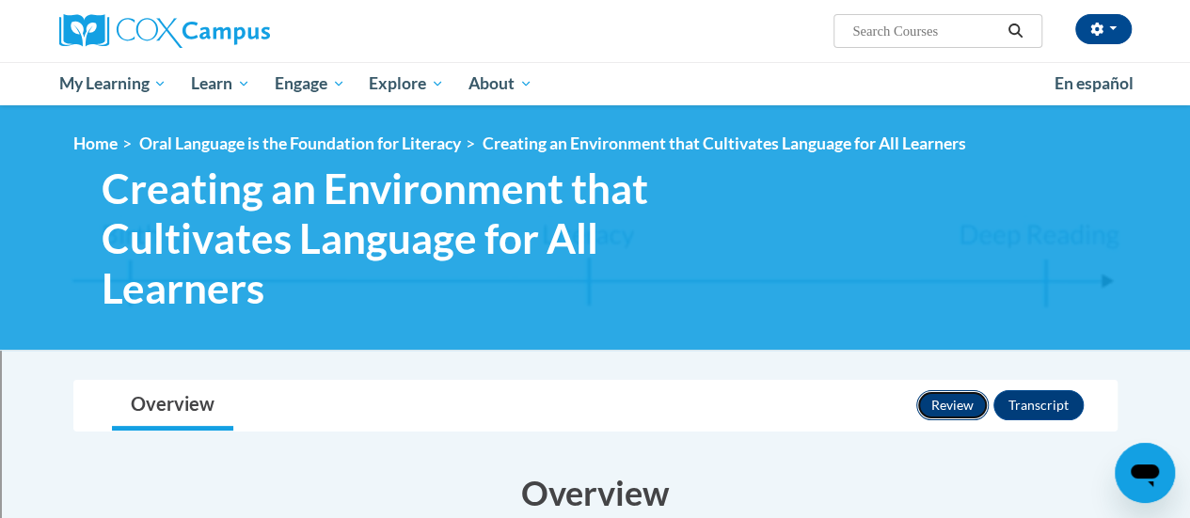
click at [959, 415] on button "Review" at bounding box center [952, 405] width 72 height 30
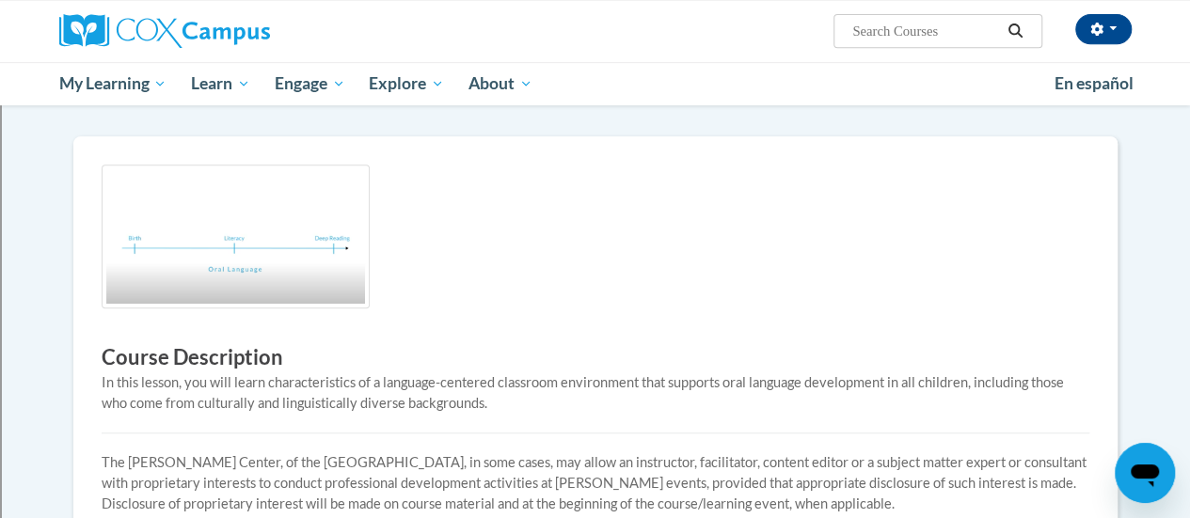
scroll to position [434, 0]
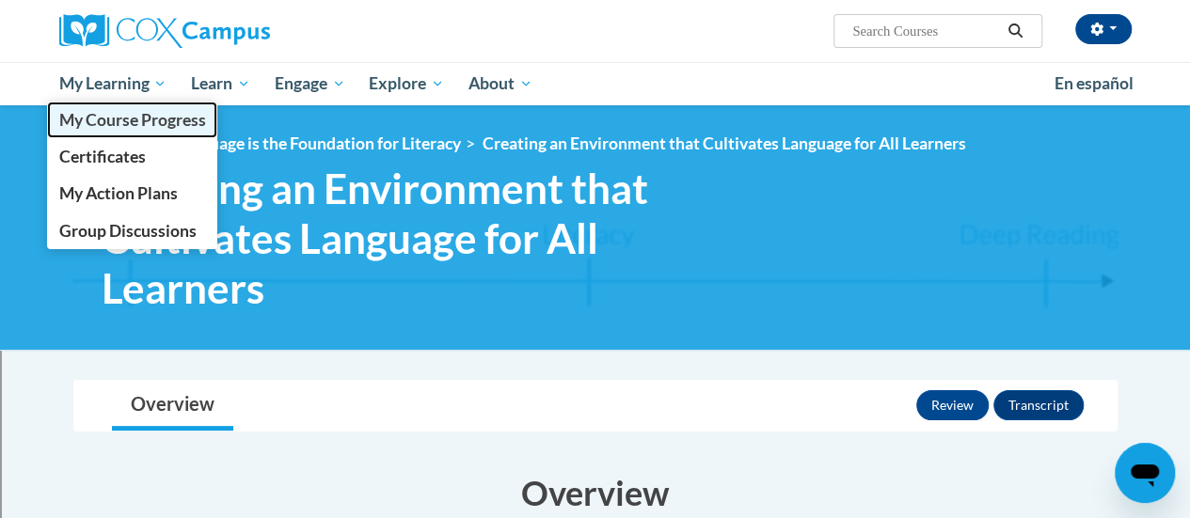
click at [94, 123] on span "My Course Progress" at bounding box center [131, 120] width 147 height 20
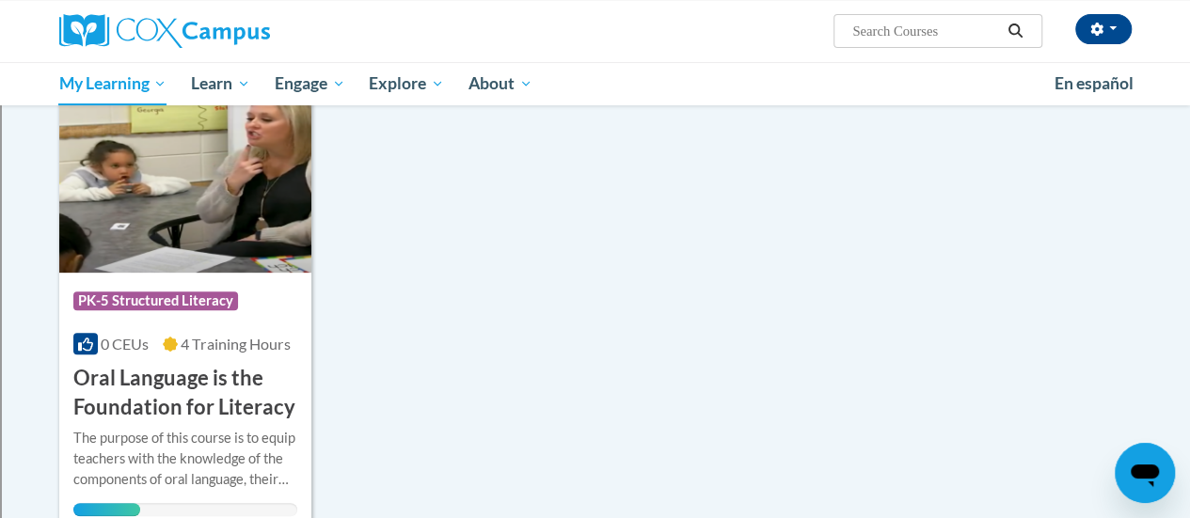
scroll to position [555, 0]
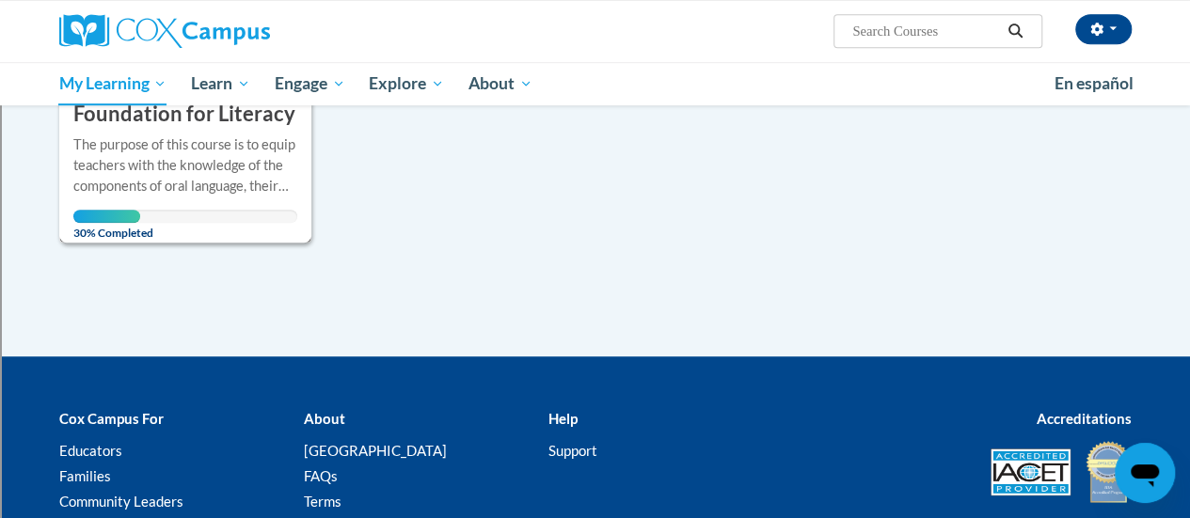
click at [113, 220] on span "30% Completed" at bounding box center [107, 225] width 68 height 30
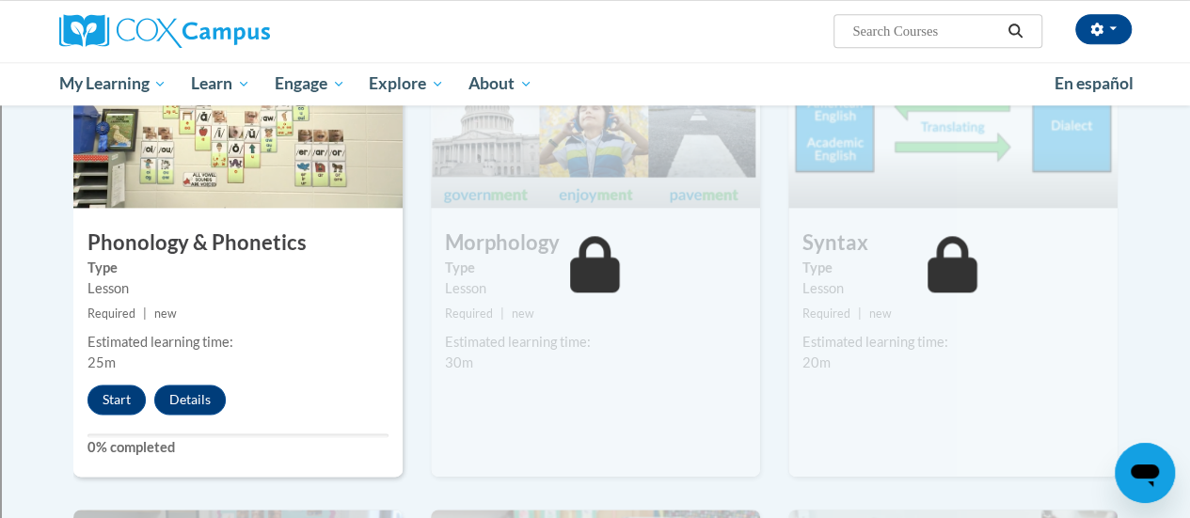
scroll to position [1060, 0]
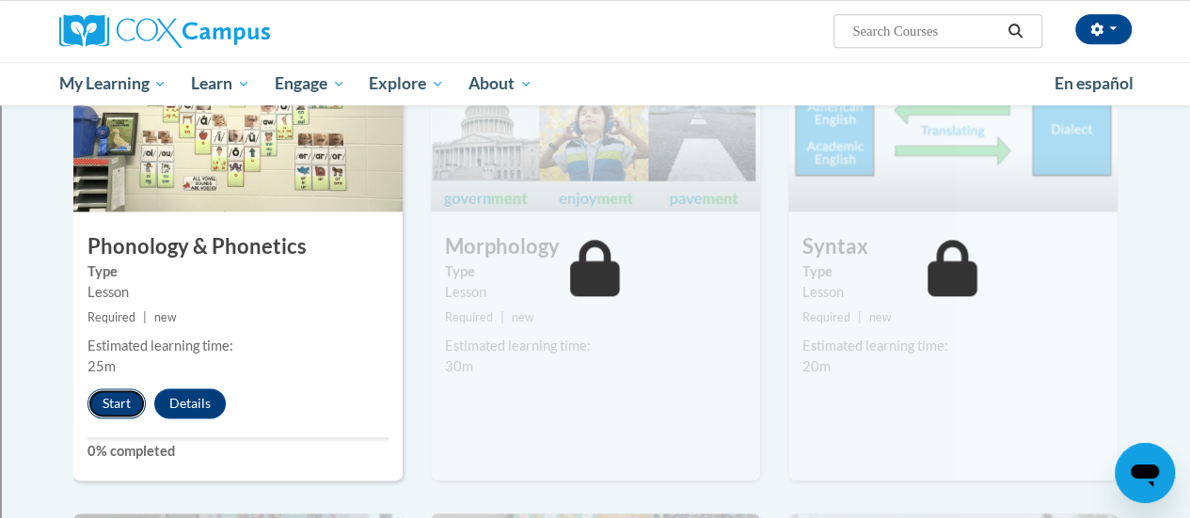
click at [115, 400] on button "Start" at bounding box center [116, 403] width 58 height 30
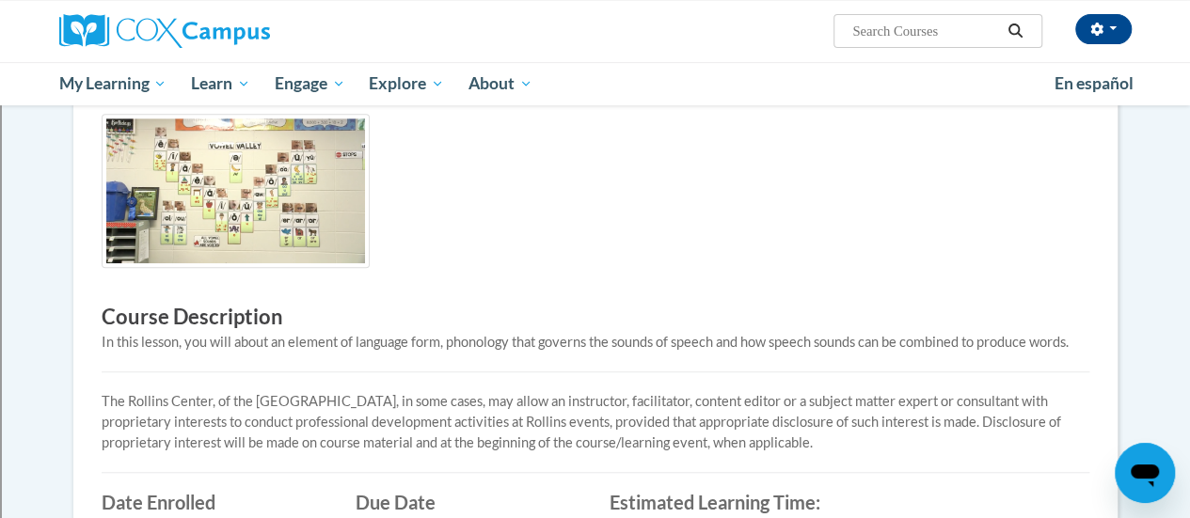
scroll to position [478, 0]
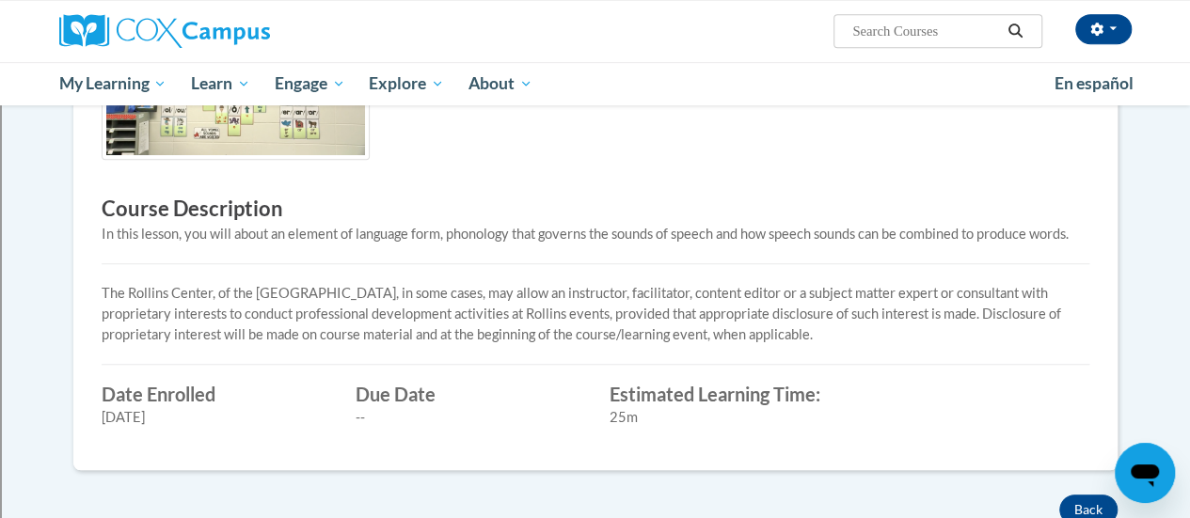
click at [263, 296] on p "The Rollins Center, of the [GEOGRAPHIC_DATA], in some cases, may allow an instr…" at bounding box center [596, 314] width 988 height 62
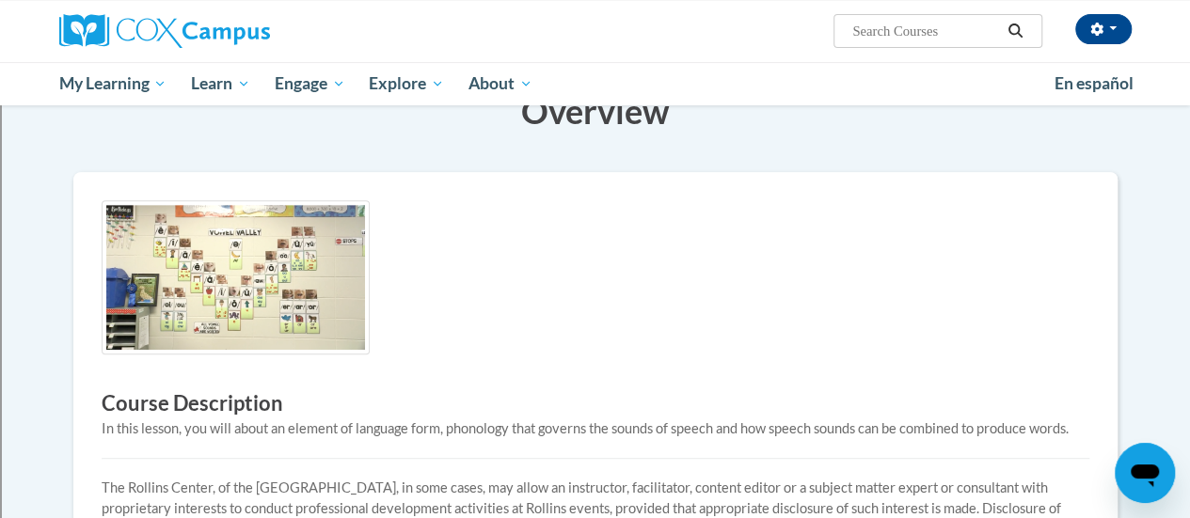
scroll to position [282, 0]
click at [241, 279] on img at bounding box center [236, 278] width 268 height 154
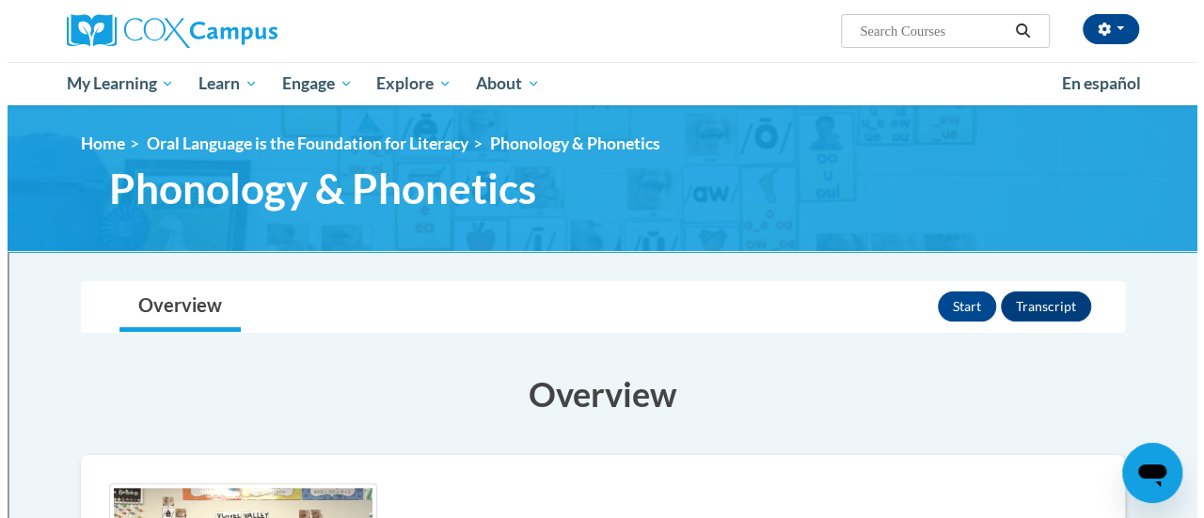
scroll to position [3, 0]
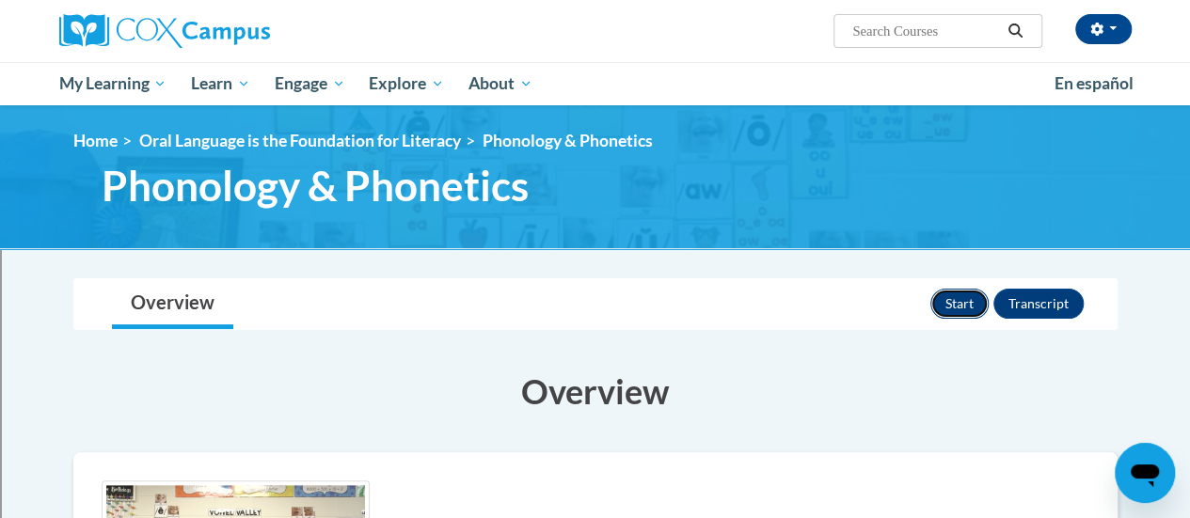
click at [956, 308] on button "Start" at bounding box center [959, 304] width 58 height 30
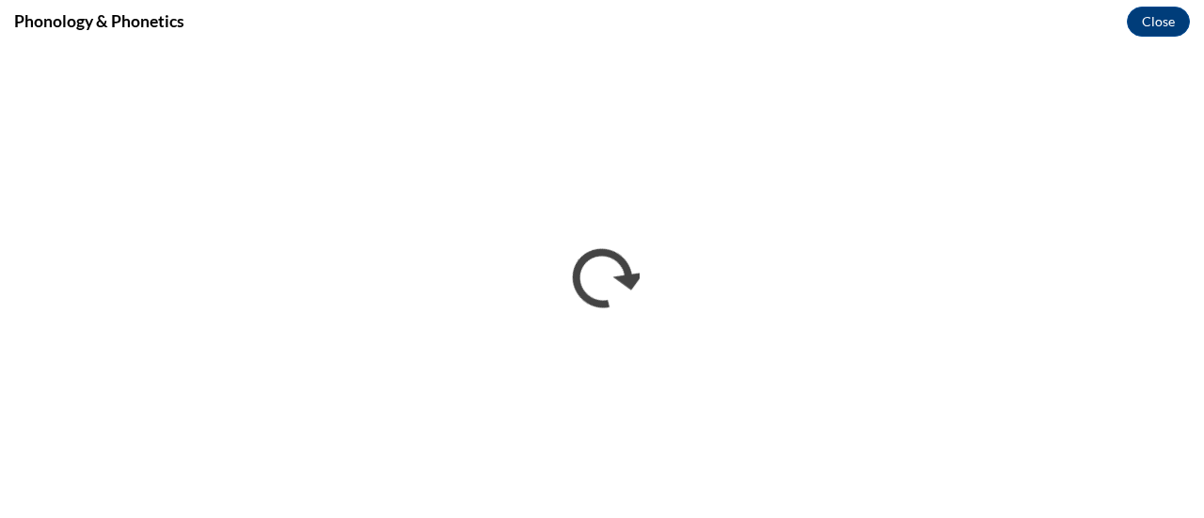
scroll to position [0, 0]
